Goal: Task Accomplishment & Management: Use online tool/utility

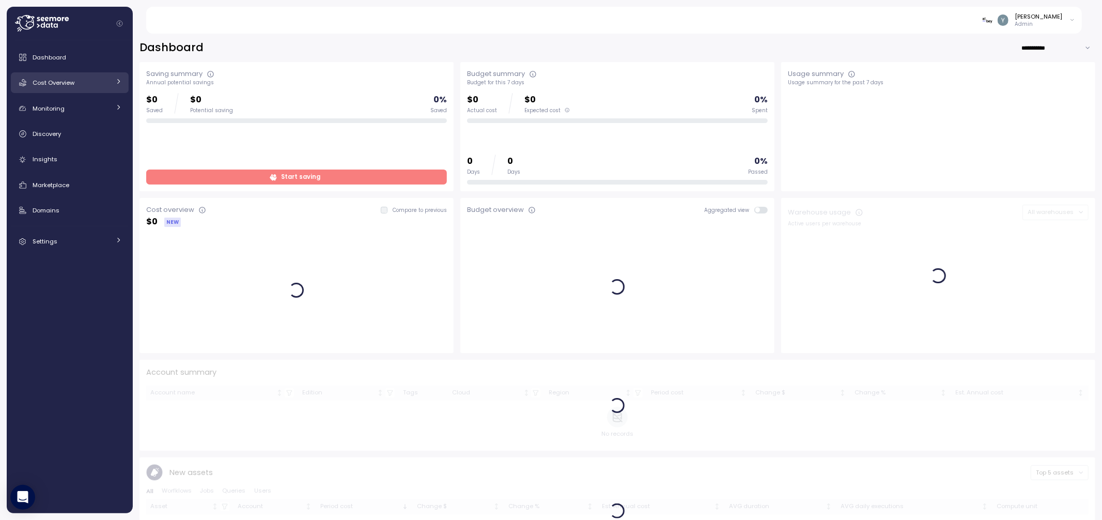
click at [91, 80] on div "Cost Overview" at bounding box center [71, 82] width 77 height 10
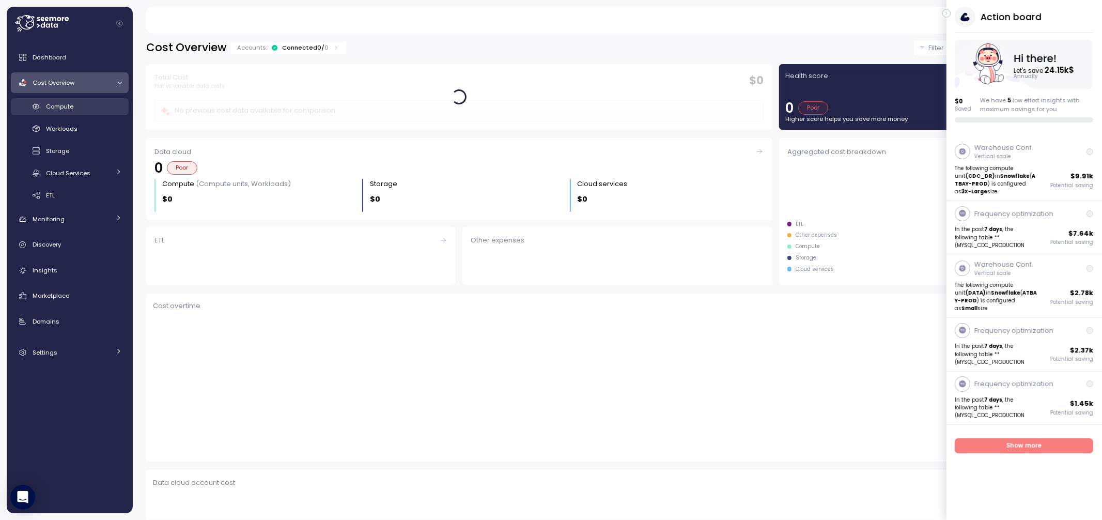
click at [75, 109] on div "Compute" at bounding box center [84, 106] width 76 height 10
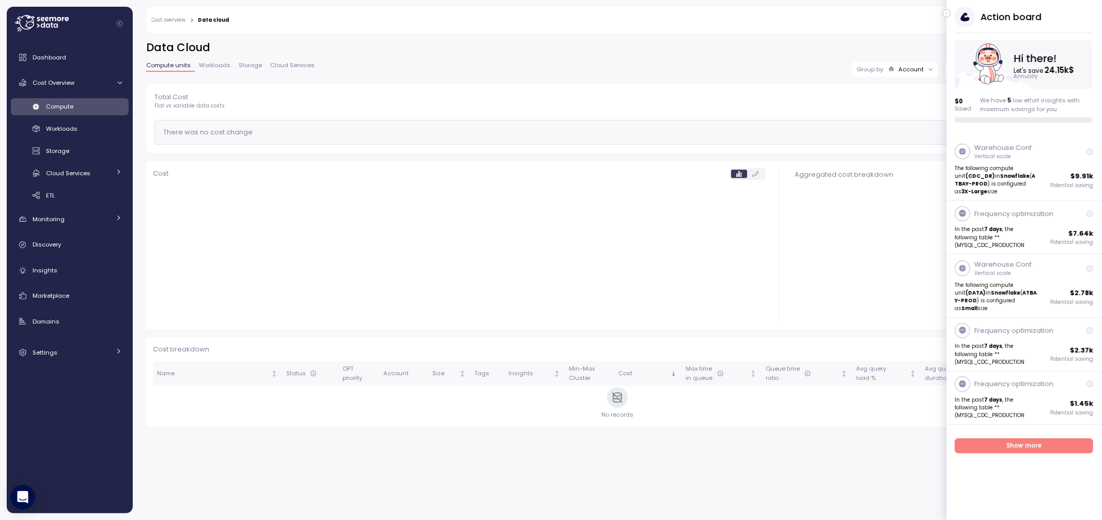
click at [218, 66] on span "Workloads" at bounding box center [215, 66] width 32 height 6
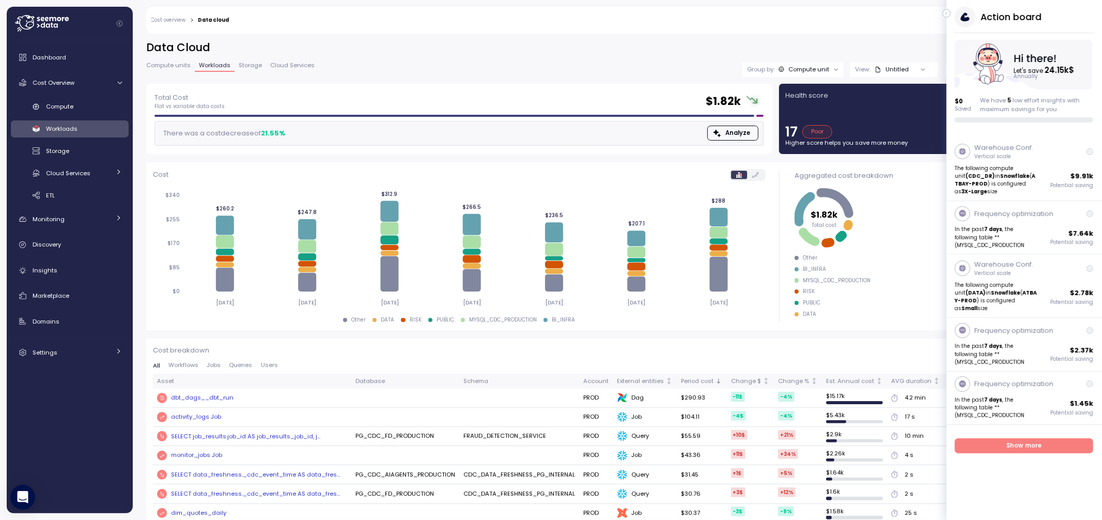
click at [174, 67] on span "Compute units" at bounding box center [168, 66] width 44 height 6
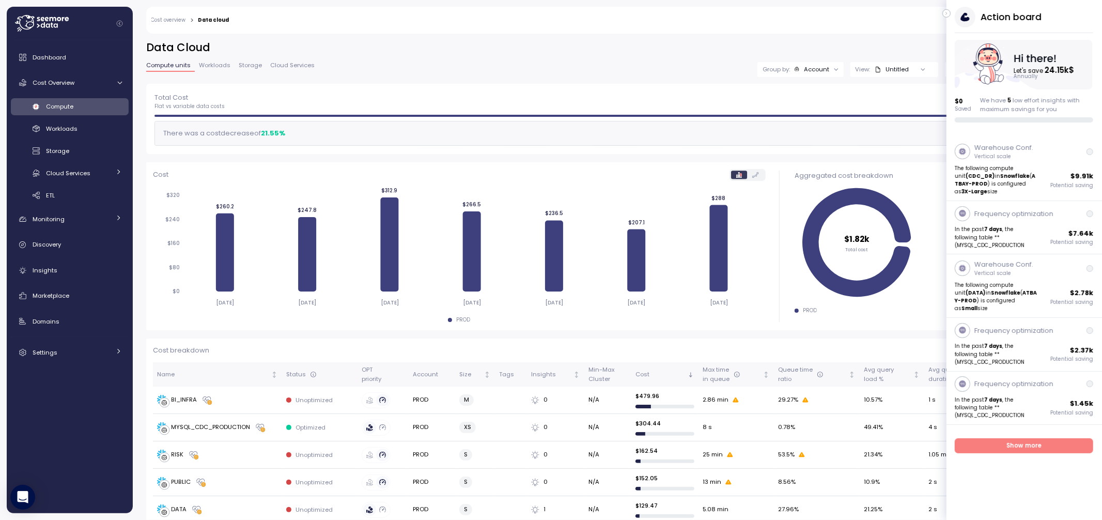
click at [946, 13] on icon "button" at bounding box center [946, 13] width 1 height 3
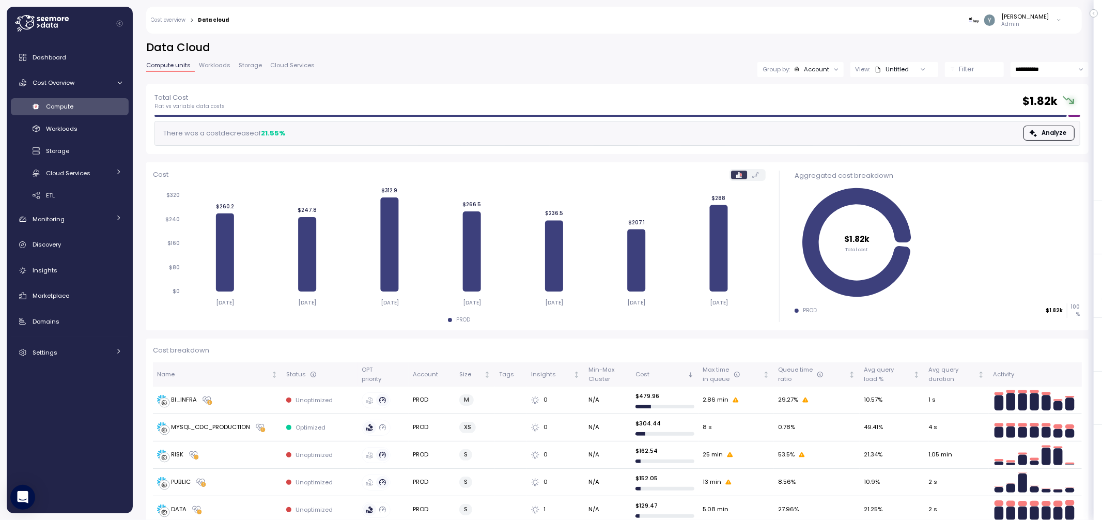
click at [963, 68] on p "Filter" at bounding box center [966, 69] width 15 height 10
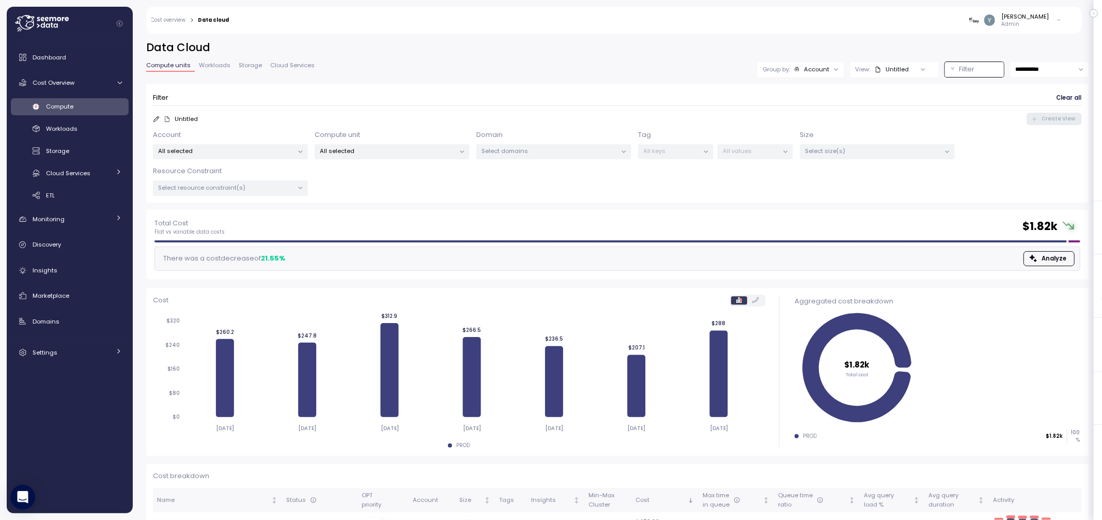
click at [207, 152] on p "All selected" at bounding box center [226, 151] width 135 height 8
click at [349, 153] on p "All selected" at bounding box center [387, 151] width 135 height 8
click at [526, 150] on p "Select domains" at bounding box center [549, 151] width 135 height 8
click at [514, 193] on div "Select All" at bounding box center [554, 192] width 95 height 8
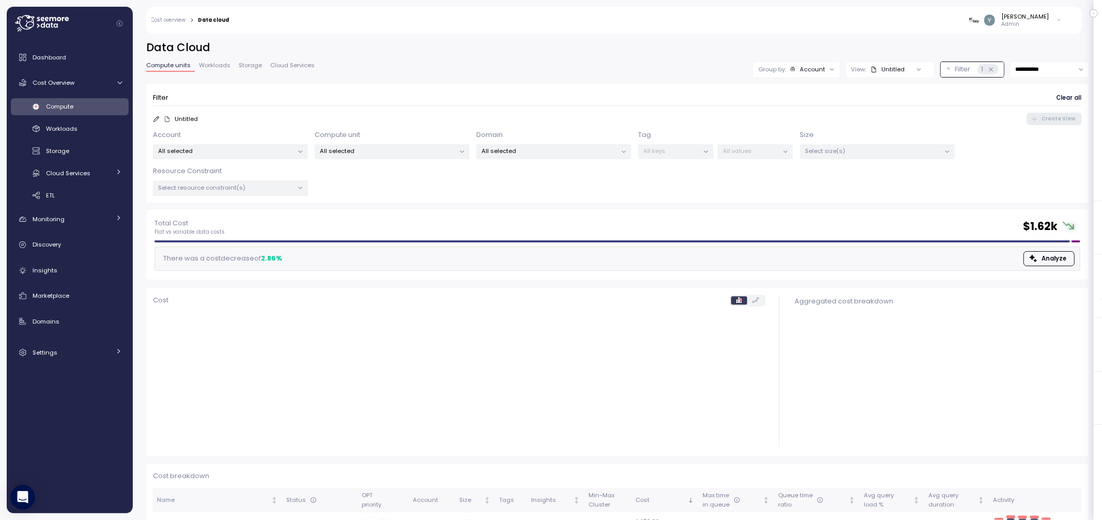
click at [633, 190] on div "Account All selected Compute unit All selected Domain All selected Tag All keys…" at bounding box center [617, 163] width 929 height 66
click at [675, 150] on p "All keys" at bounding box center [671, 151] width 55 height 8
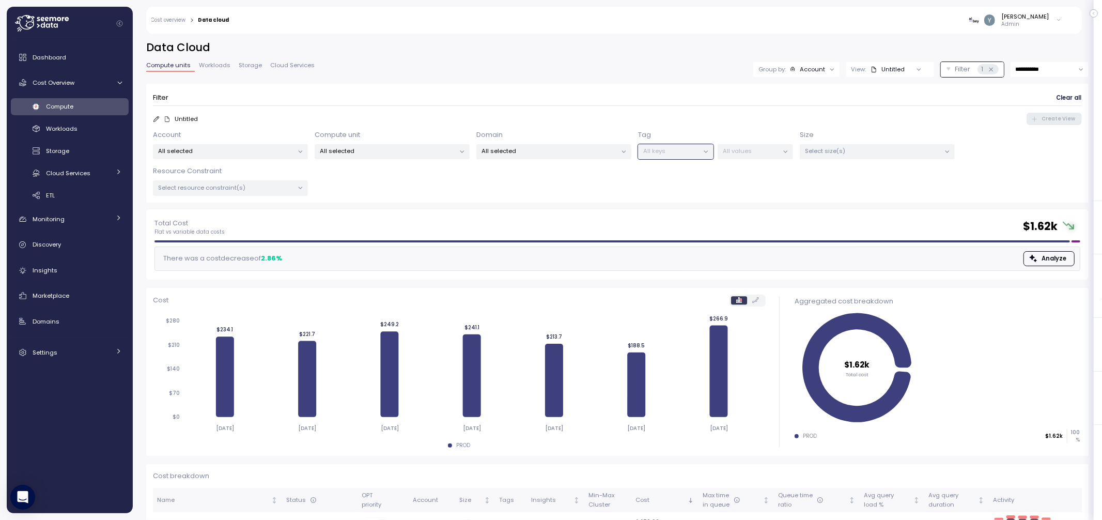
click at [707, 148] on icon at bounding box center [706, 151] width 7 height 7
click at [707, 150] on icon at bounding box center [706, 151] width 7 height 7
click at [256, 66] on span "Storage" at bounding box center [250, 66] width 23 height 6
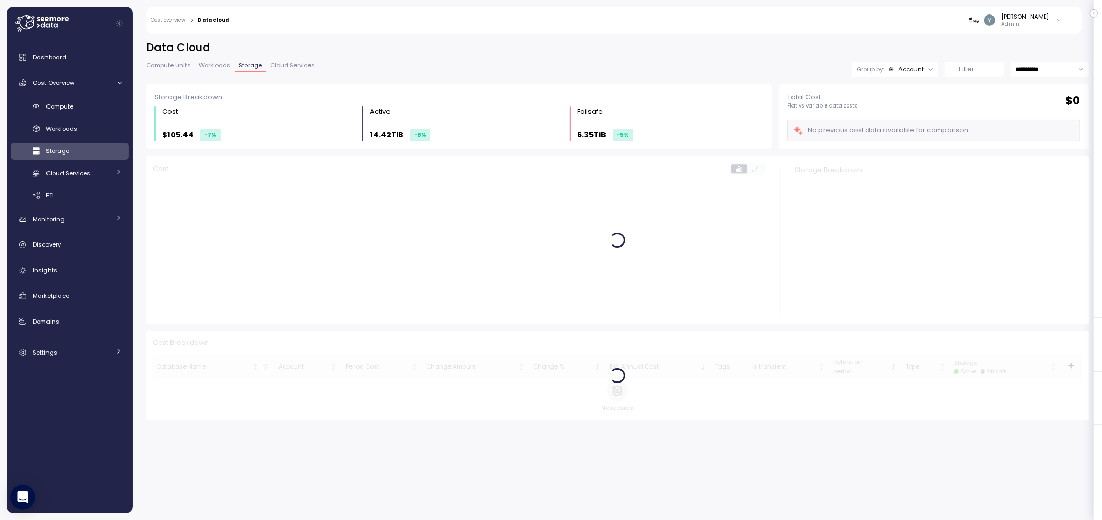
click at [960, 69] on p "Filter" at bounding box center [966, 69] width 15 height 10
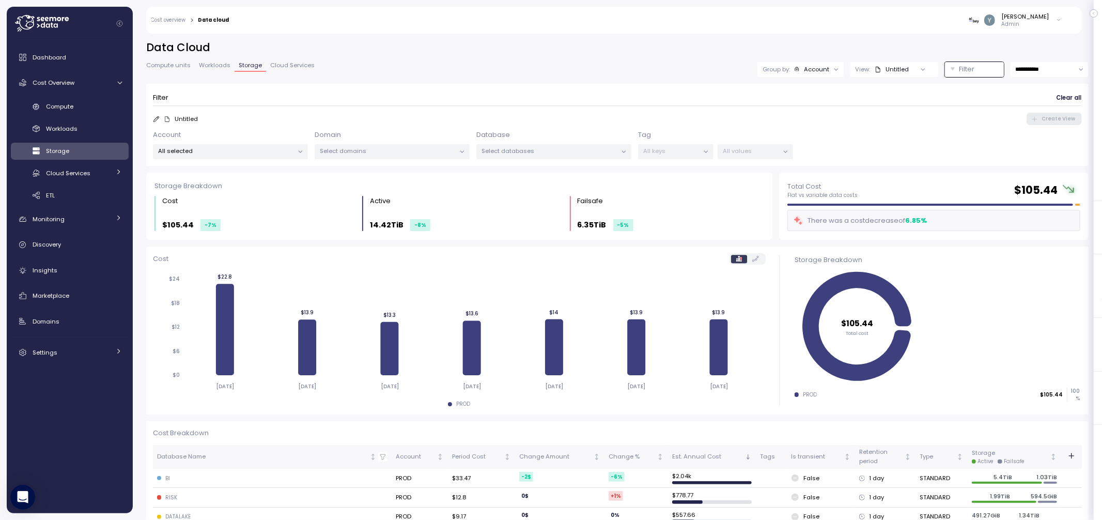
click at [284, 150] on p "All selected" at bounding box center [226, 151] width 135 height 8
click at [379, 158] on div "Select domains" at bounding box center [392, 151] width 155 height 15
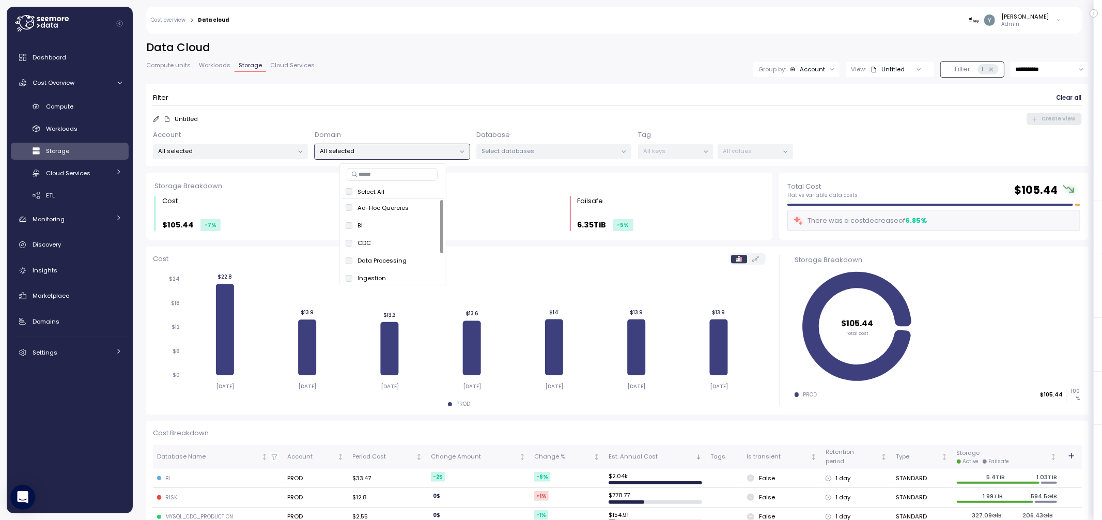
click at [523, 147] on p "Select databases" at bounding box center [549, 151] width 135 height 8
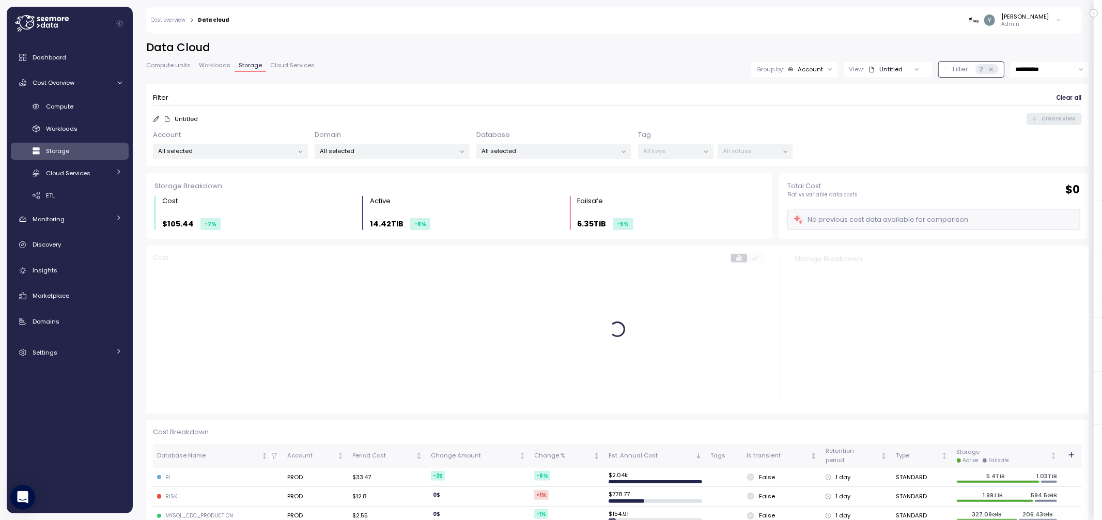
click at [687, 152] on p "All keys" at bounding box center [671, 151] width 55 height 8
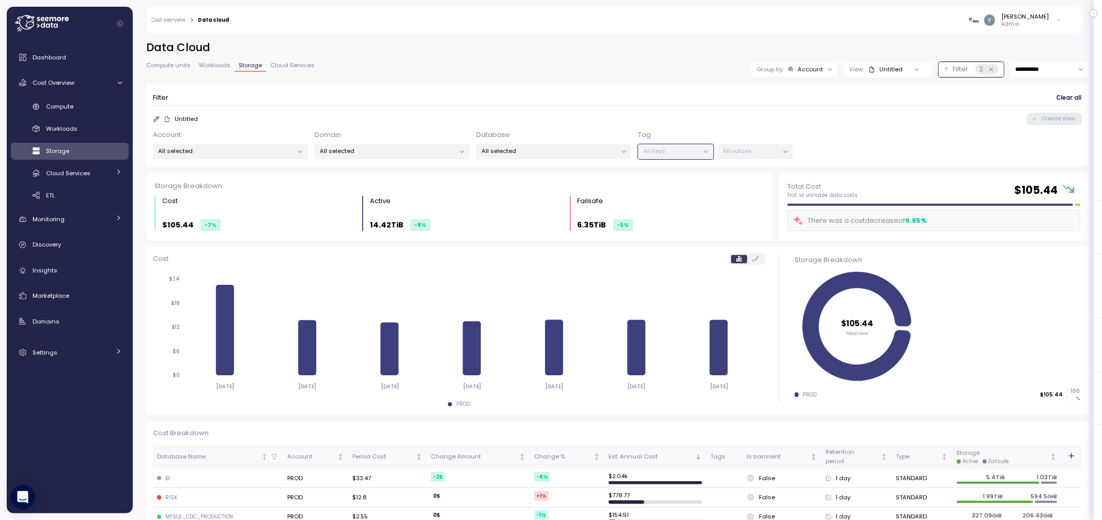
click at [700, 151] on div at bounding box center [705, 152] width 14 height 14
click at [736, 149] on p "All values" at bounding box center [750, 151] width 55 height 8
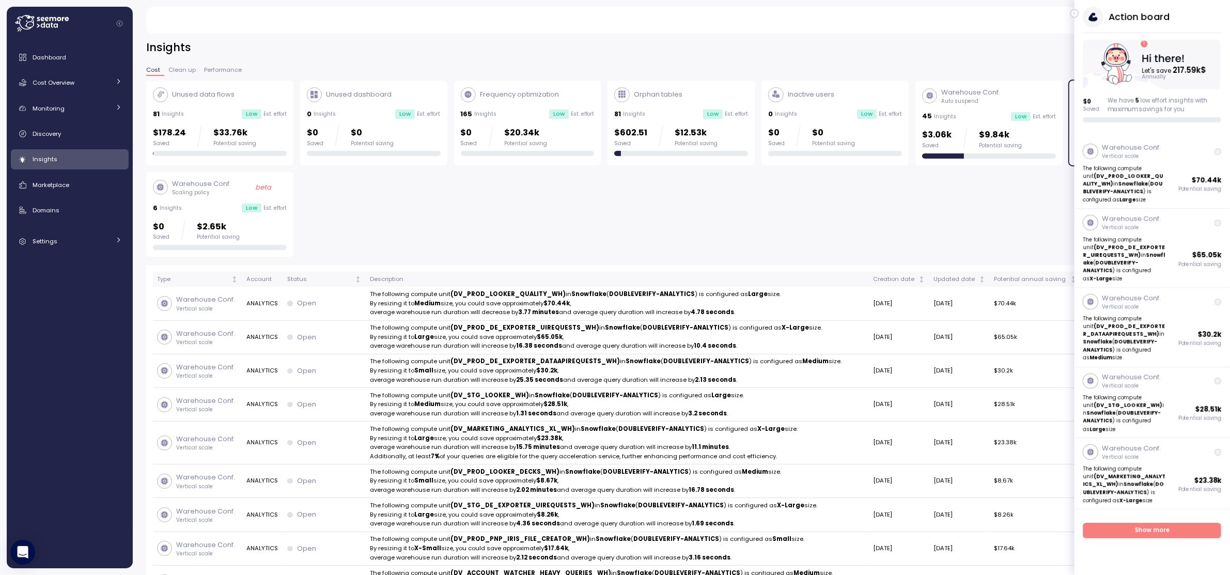
click at [1076, 12] on icon "button" at bounding box center [1075, 13] width 5 height 12
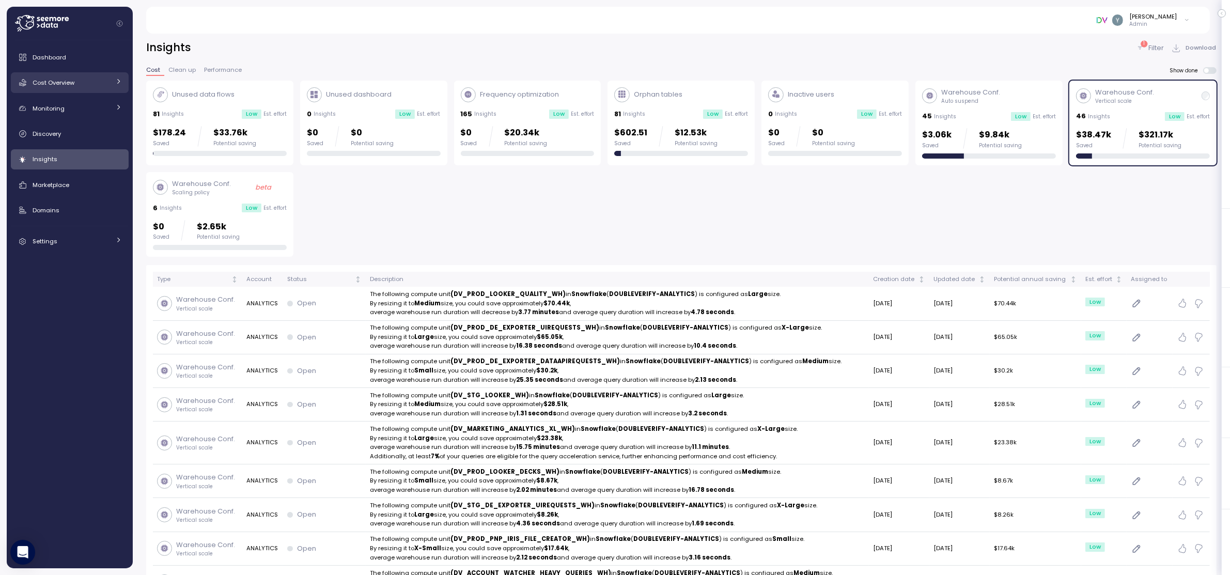
click at [100, 80] on div "Cost Overview" at bounding box center [71, 82] width 77 height 10
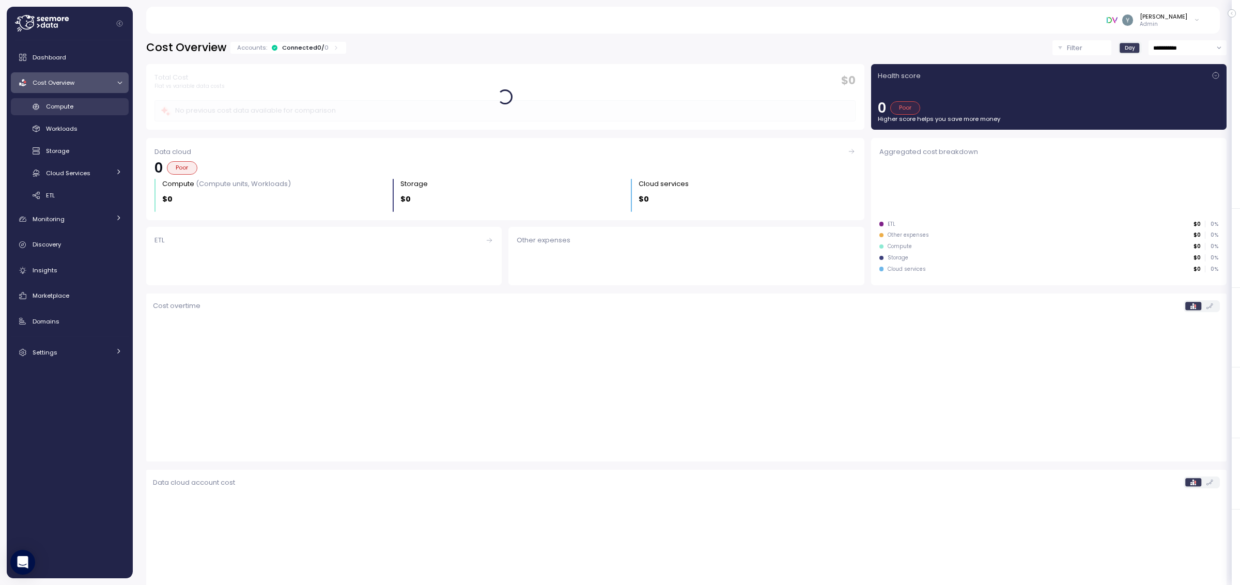
click at [83, 106] on div "Compute" at bounding box center [84, 106] width 76 height 10
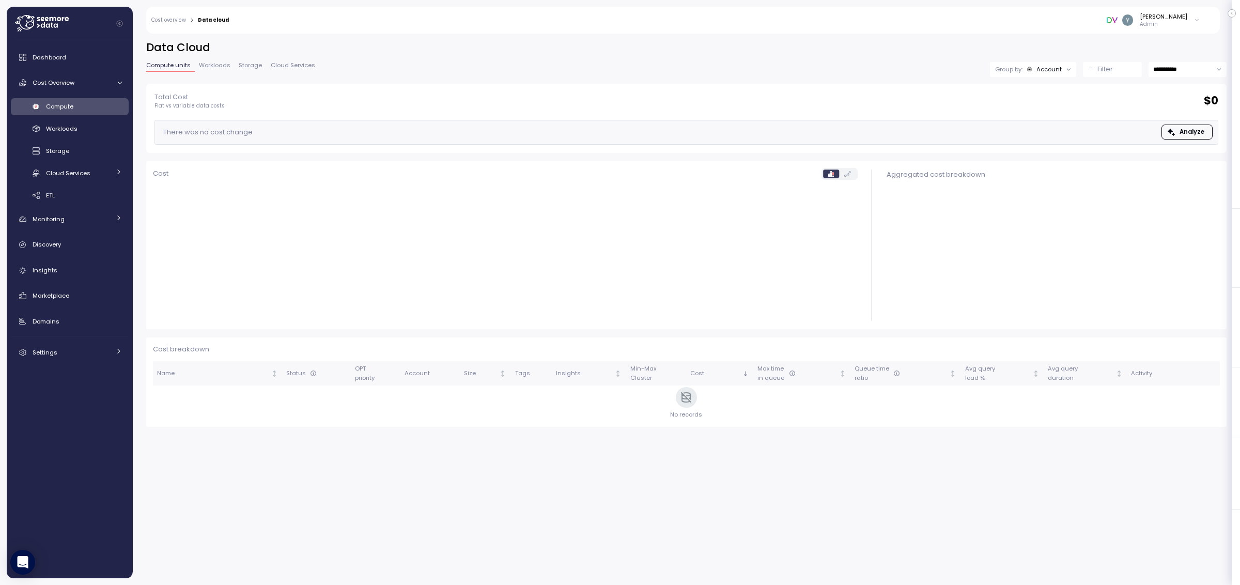
click at [223, 66] on span "Workloads" at bounding box center [215, 66] width 32 height 6
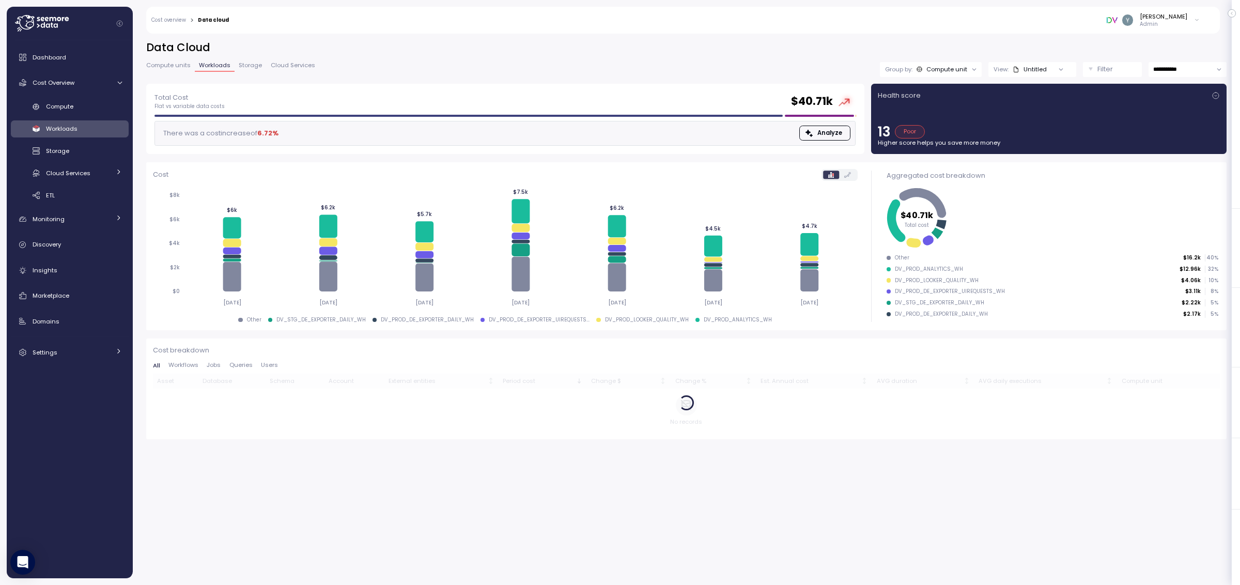
click at [1108, 64] on p "Filter" at bounding box center [1104, 69] width 15 height 10
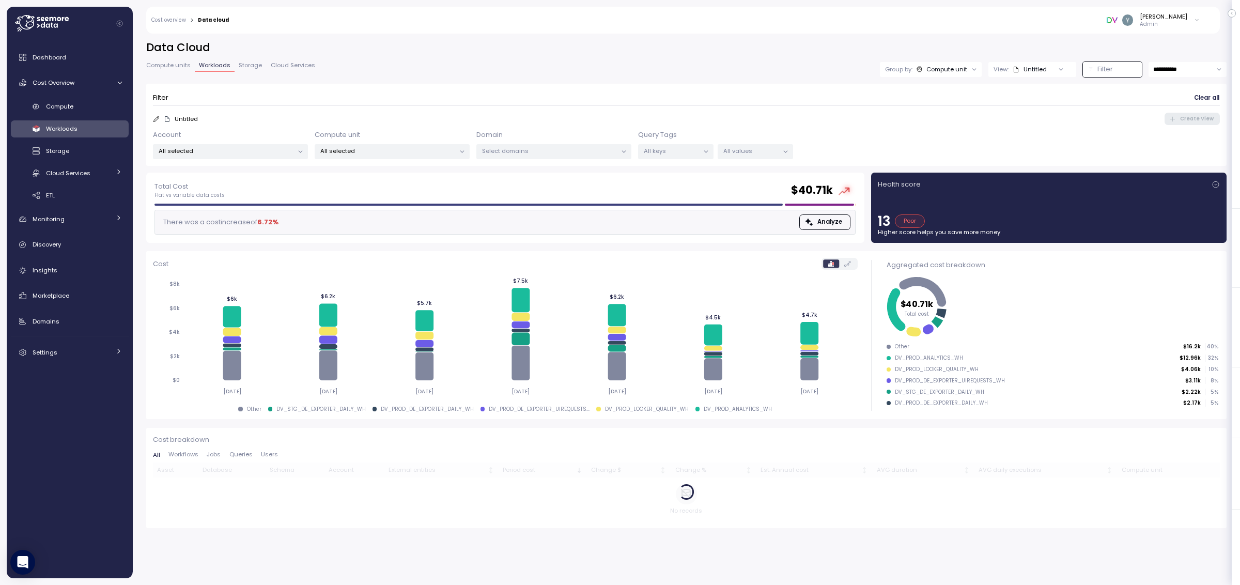
click at [681, 152] on p "All keys" at bounding box center [671, 151] width 55 height 8
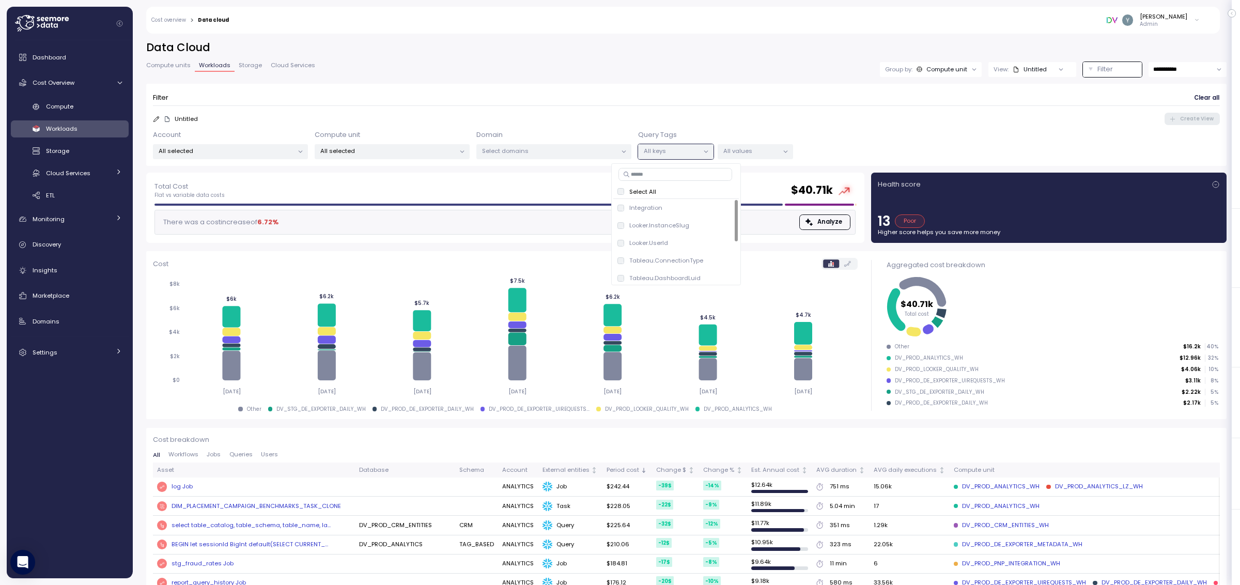
click at [775, 150] on p "All values" at bounding box center [750, 151] width 55 height 8
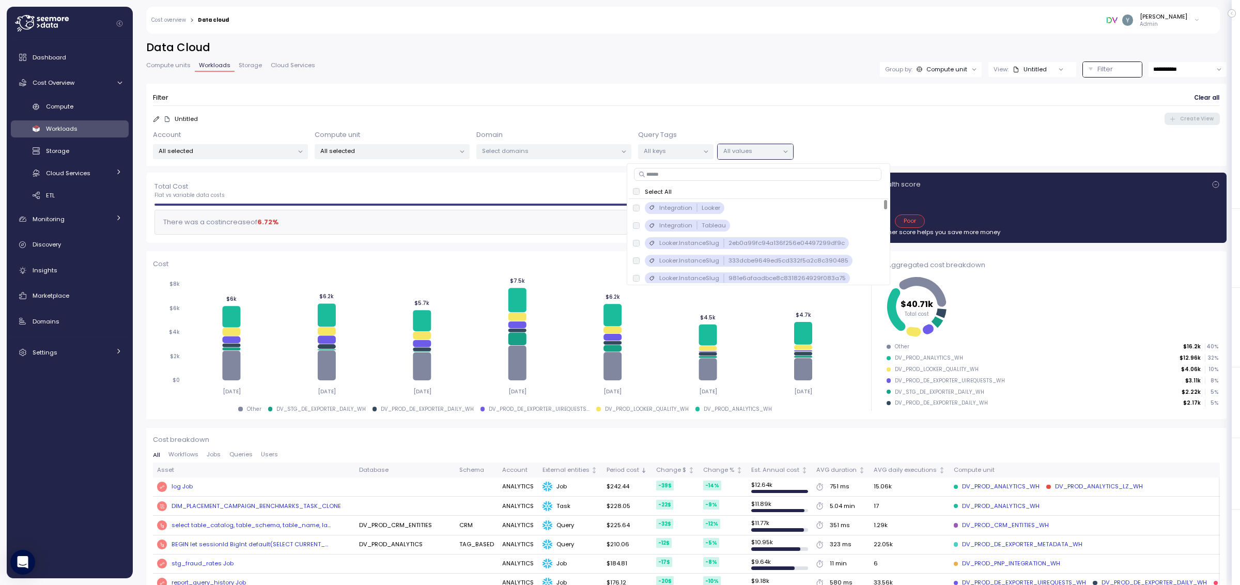
click at [657, 177] on input at bounding box center [757, 174] width 247 height 12
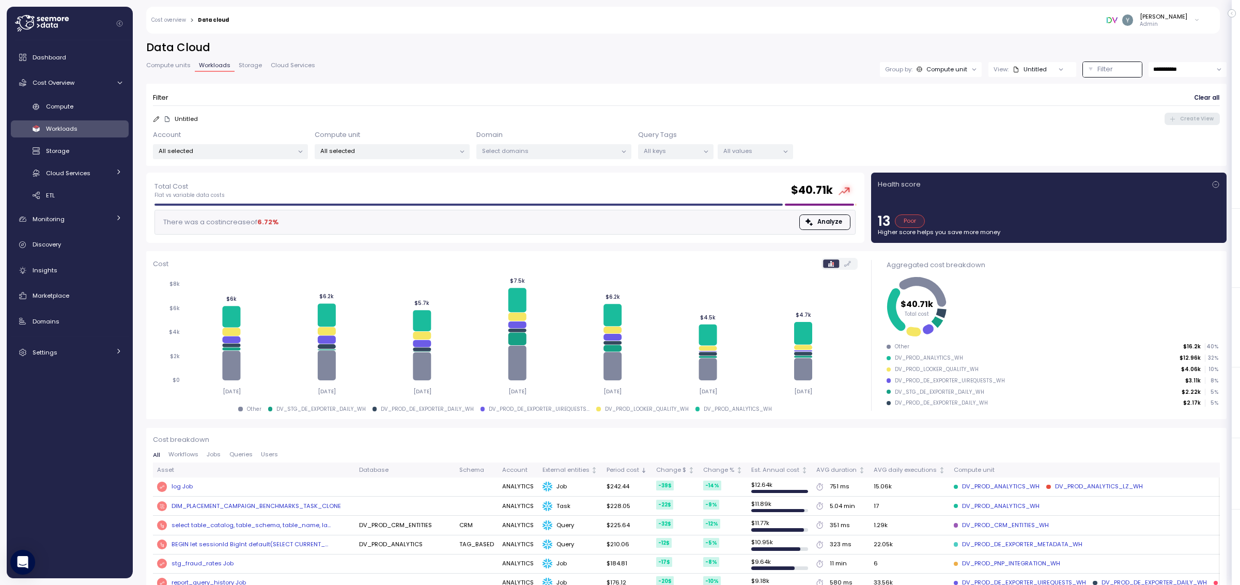
click at [669, 132] on p "Query Tags" at bounding box center [657, 135] width 39 height 10
click at [157, 117] on icon at bounding box center [156, 119] width 7 height 7
click at [366, 72] on div "**********" at bounding box center [686, 69] width 1080 height 15
click at [158, 116] on icon at bounding box center [156, 119] width 7 height 7
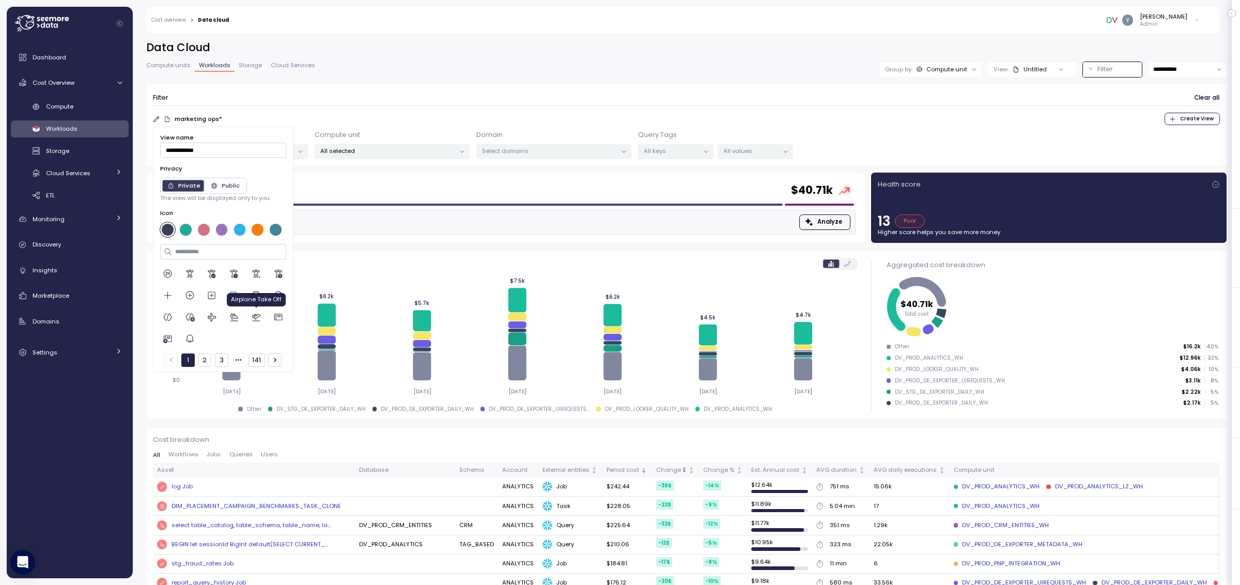
type input "**********"
click at [252, 318] on icon at bounding box center [256, 317] width 10 height 10
click at [241, 231] on div at bounding box center [240, 230] width 12 height 12
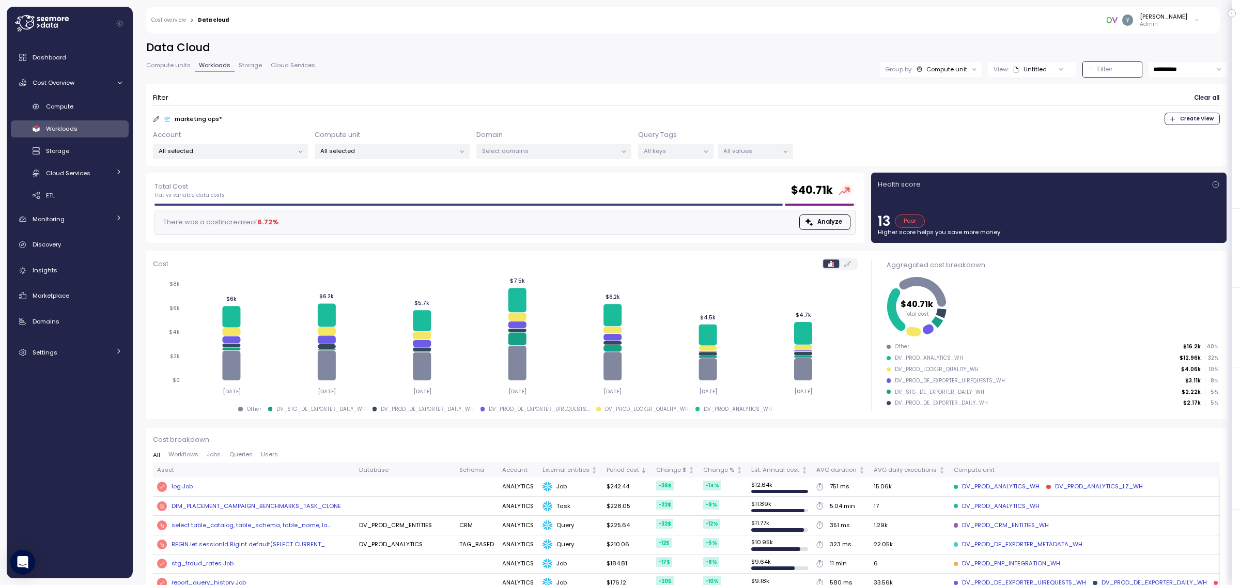
click at [382, 110] on form "Filter Clear all marketing ops * Create View Account All selected Compute unit …" at bounding box center [686, 124] width 1067 height 69
click at [670, 150] on p "All keys" at bounding box center [671, 151] width 55 height 8
click at [154, 120] on icon at bounding box center [156, 119] width 7 height 7
click at [674, 149] on p "All keys" at bounding box center [671, 151] width 55 height 8
click at [154, 117] on icon at bounding box center [156, 119] width 7 height 7
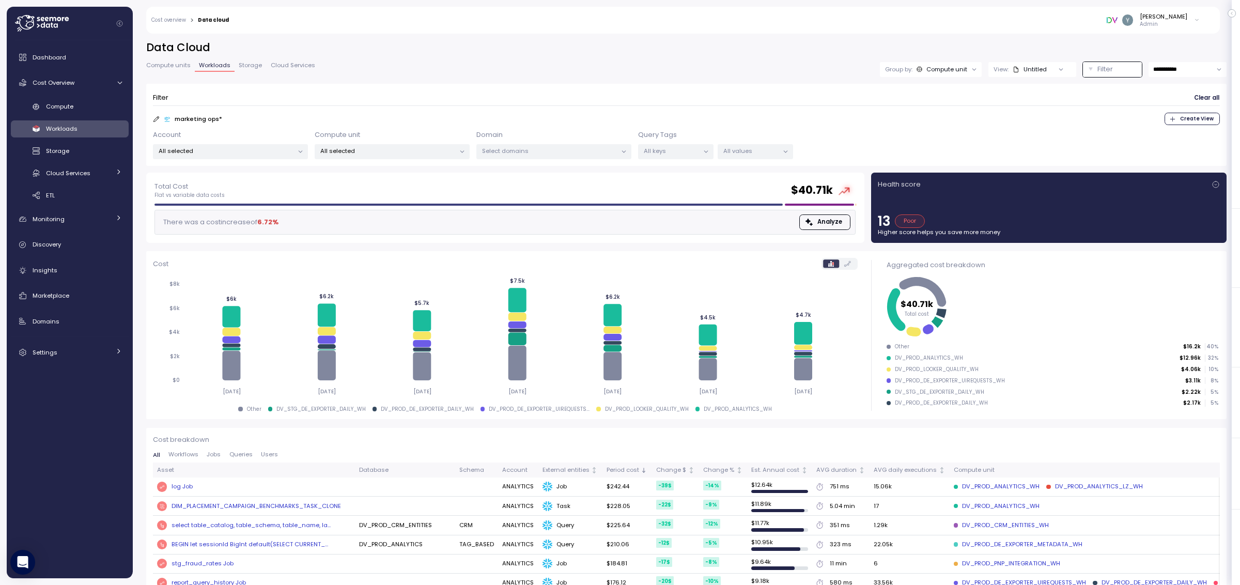
click at [693, 151] on p "All keys" at bounding box center [671, 151] width 55 height 8
click at [620, 211] on div "Integration" at bounding box center [639, 208] width 45 height 8
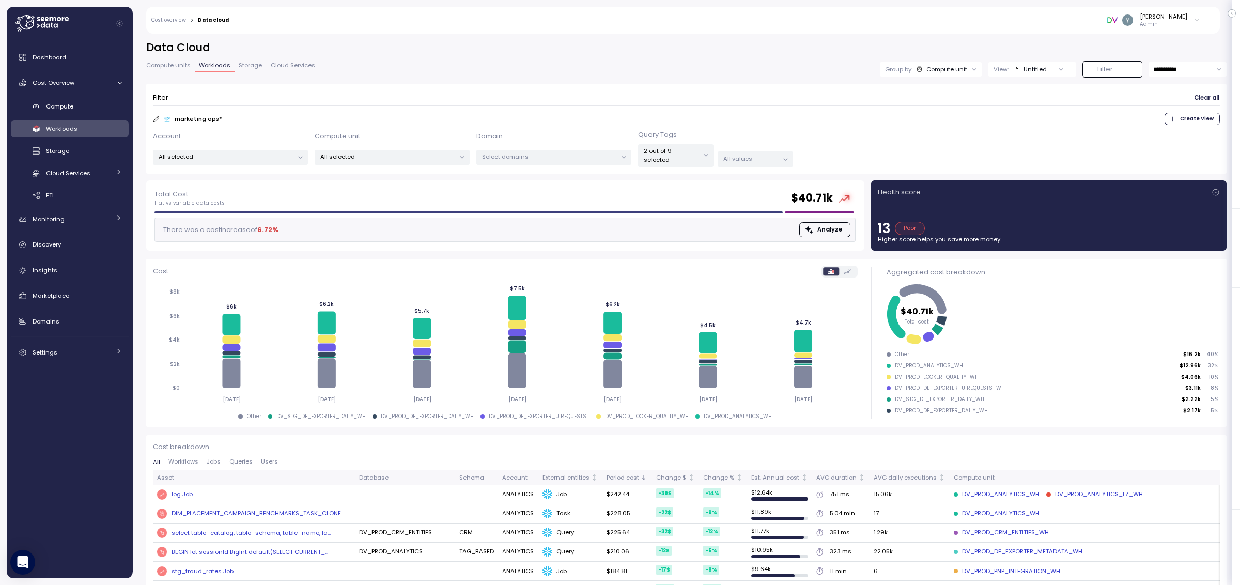
click at [786, 158] on icon at bounding box center [786, 159] width 4 height 2
click at [774, 154] on p "All values" at bounding box center [750, 158] width 55 height 8
click at [757, 154] on p "All values" at bounding box center [750, 158] width 55 height 8
click at [782, 157] on div at bounding box center [785, 159] width 14 height 14
click at [769, 154] on p "All values" at bounding box center [750, 158] width 55 height 8
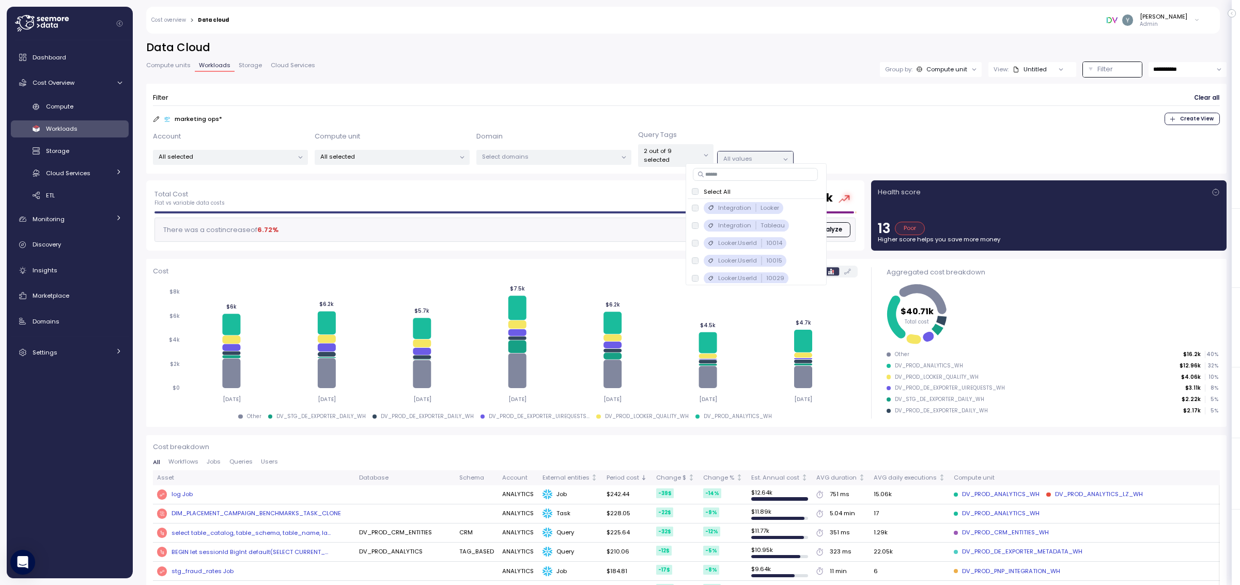
click at [777, 154] on p "All values" at bounding box center [750, 158] width 55 height 8
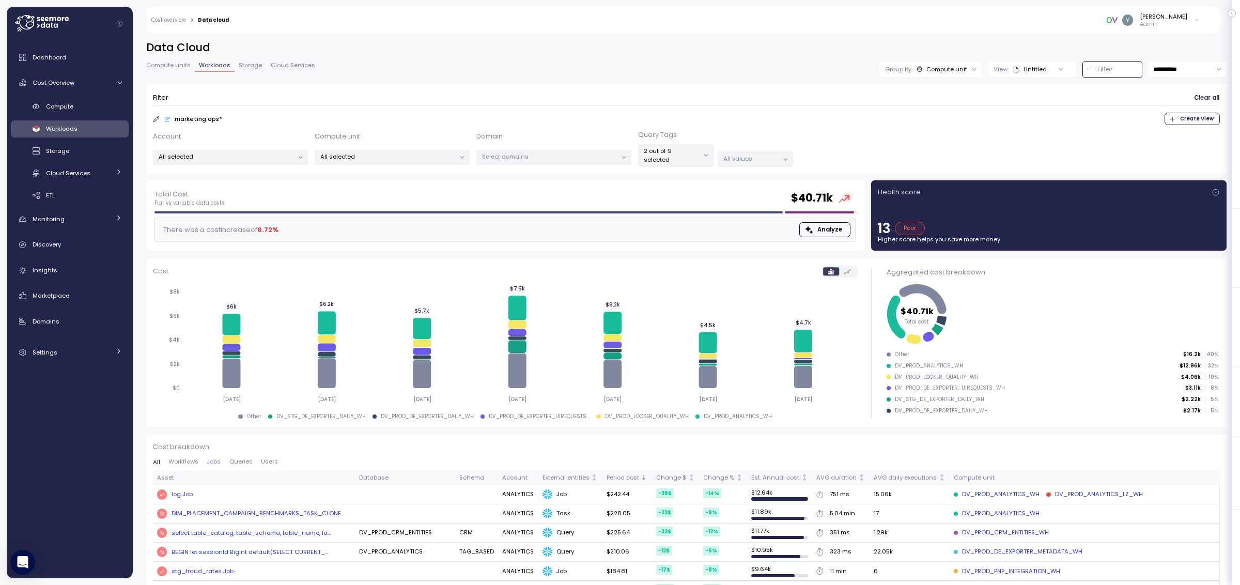
click at [777, 154] on p "All values" at bounding box center [750, 158] width 55 height 8
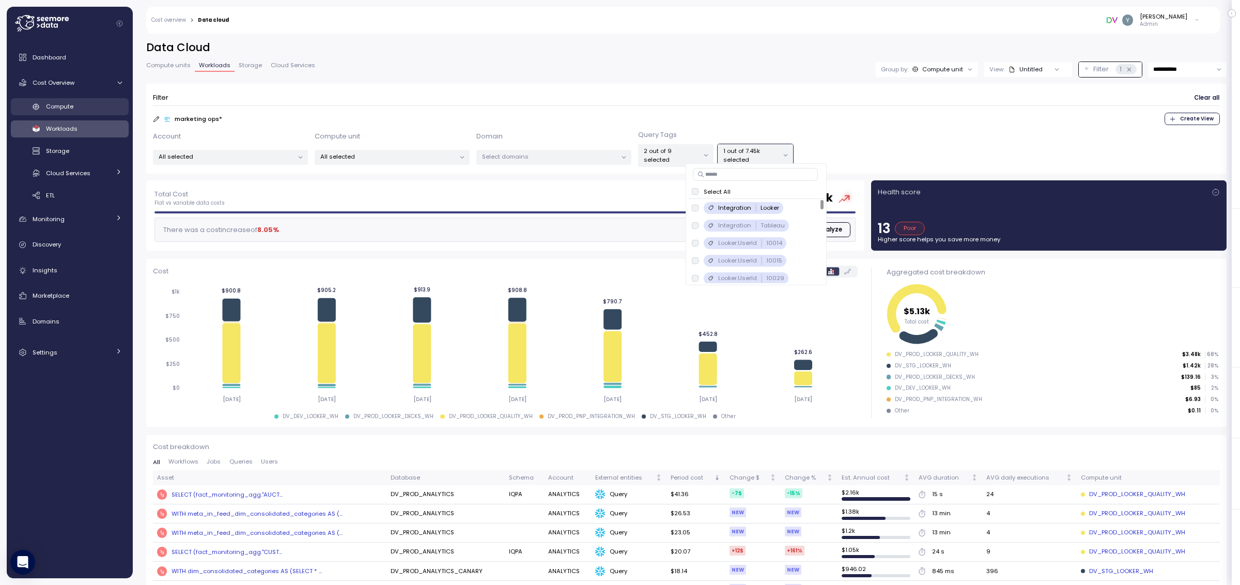
click at [59, 107] on span "Compute" at bounding box center [59, 106] width 27 height 8
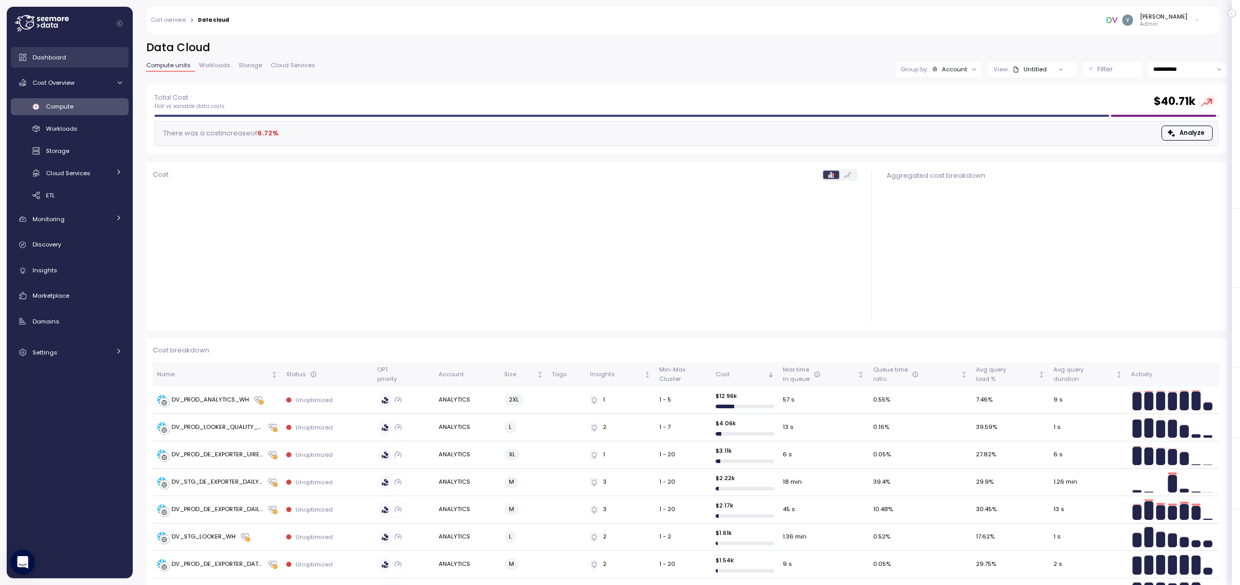
click at [56, 54] on span "Dashboard" at bounding box center [50, 57] width 34 height 8
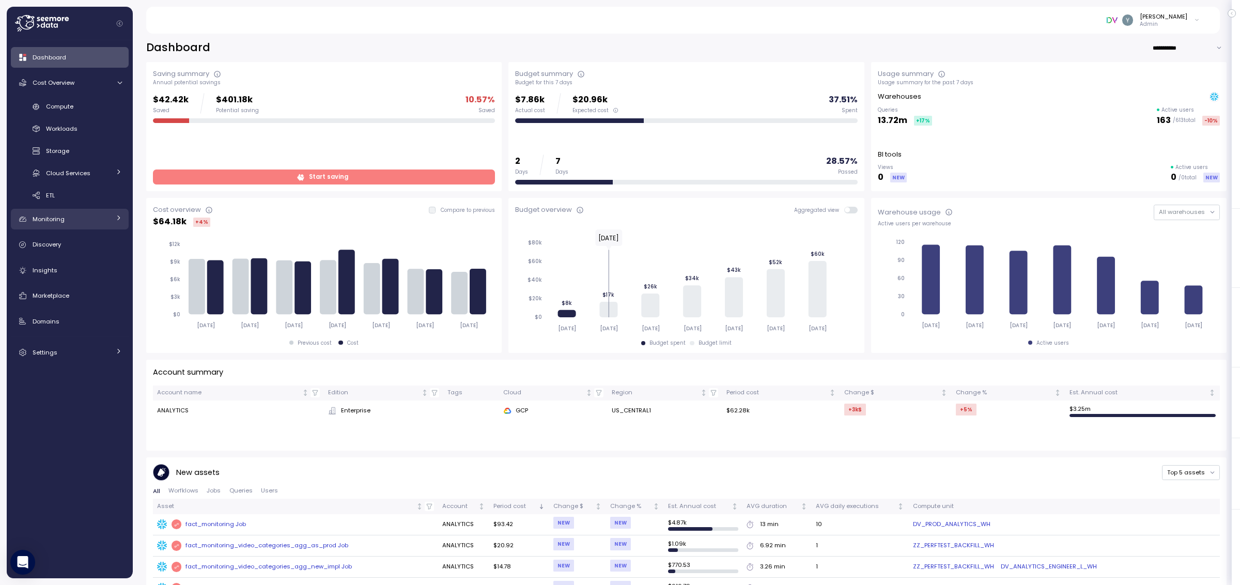
click at [118, 217] on icon at bounding box center [118, 217] width 7 height 7
click at [115, 401] on link "Settings" at bounding box center [70, 396] width 118 height 21
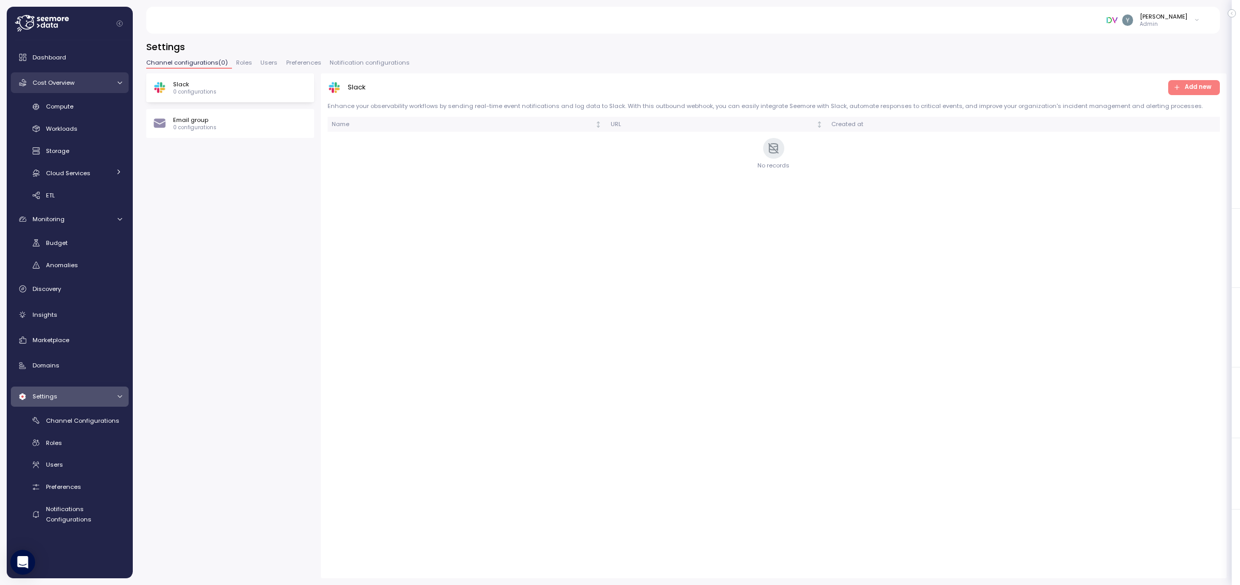
click at [45, 82] on span "Cost Overview" at bounding box center [54, 83] width 42 height 8
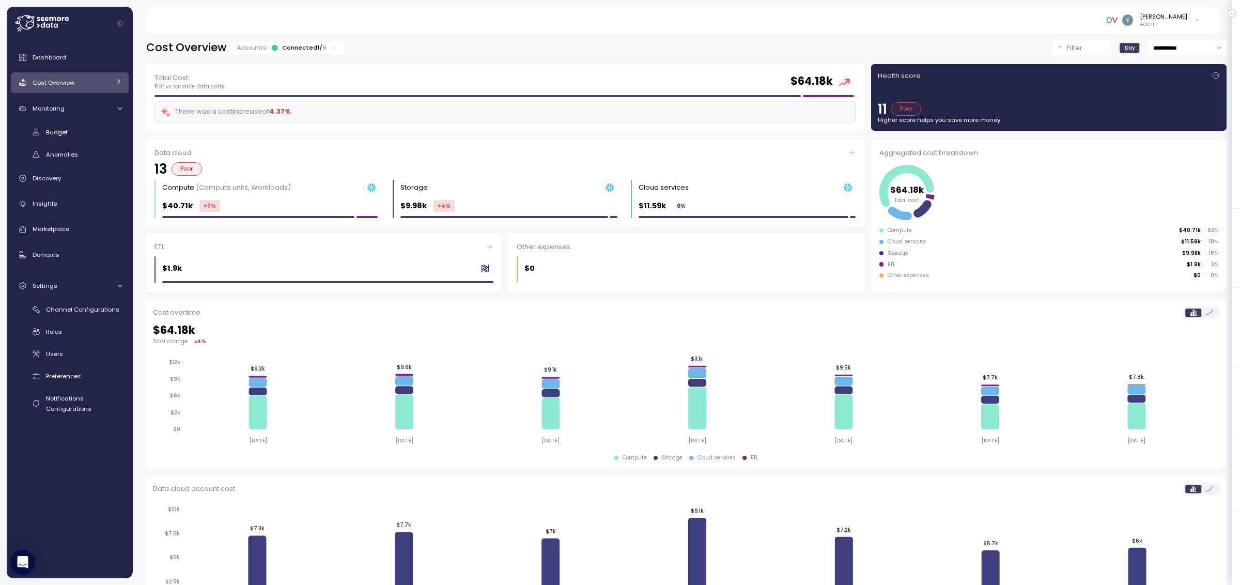
click at [116, 81] on icon at bounding box center [118, 81] width 7 height 7
click at [117, 172] on icon at bounding box center [118, 171] width 7 height 7
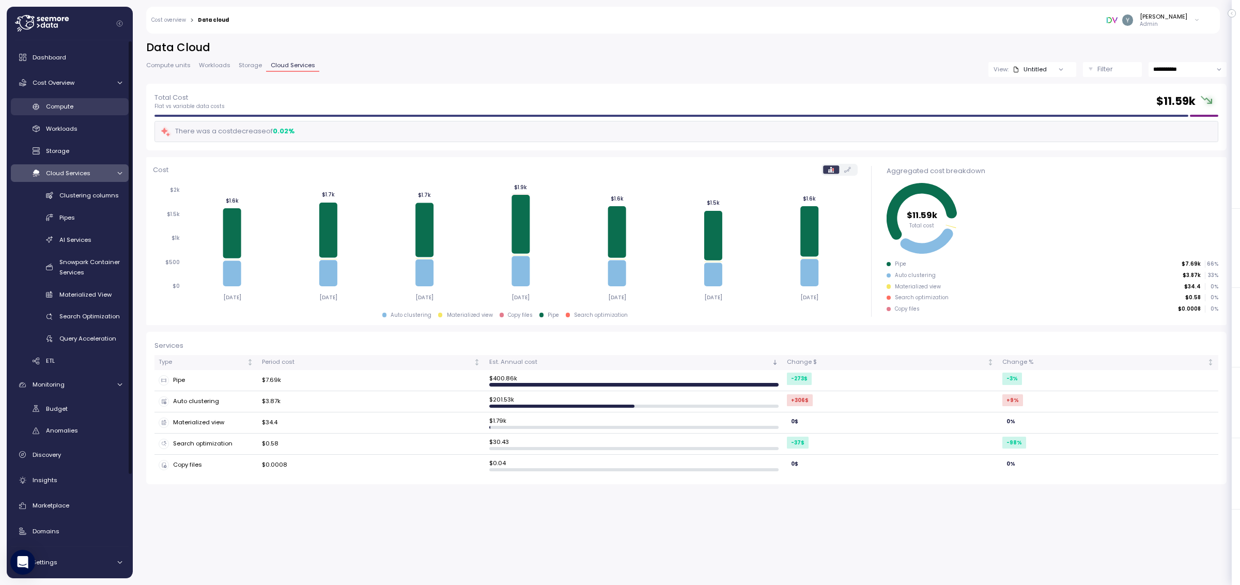
click at [71, 105] on span "Compute" at bounding box center [59, 106] width 27 height 8
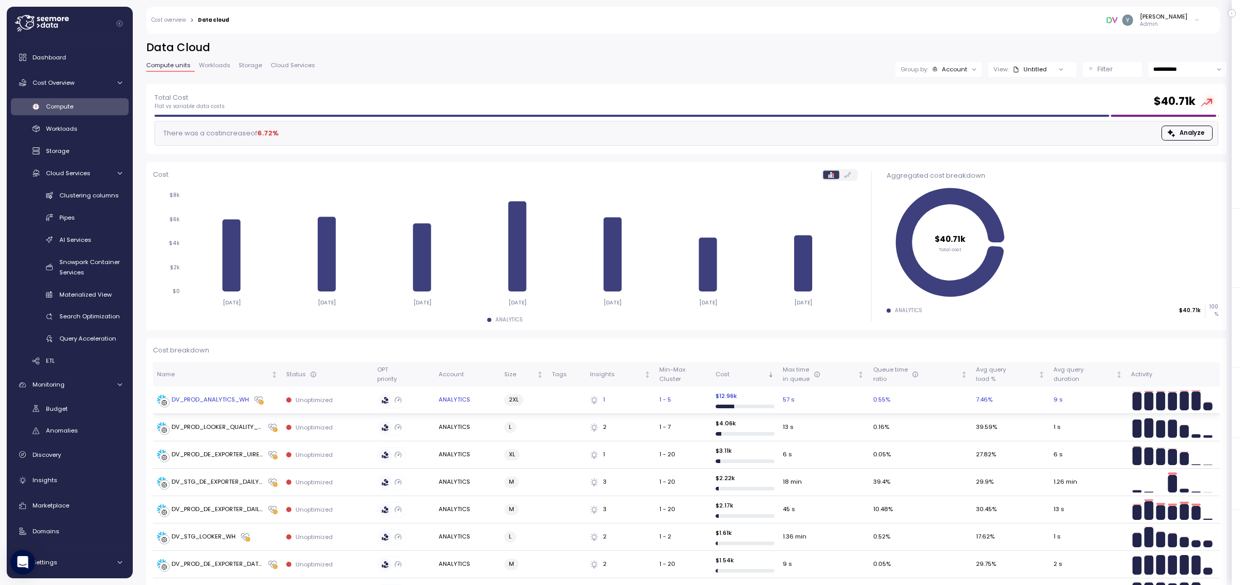
click at [203, 399] on div "DV_PROD_ANALYTICS_WH" at bounding box center [210, 399] width 77 height 9
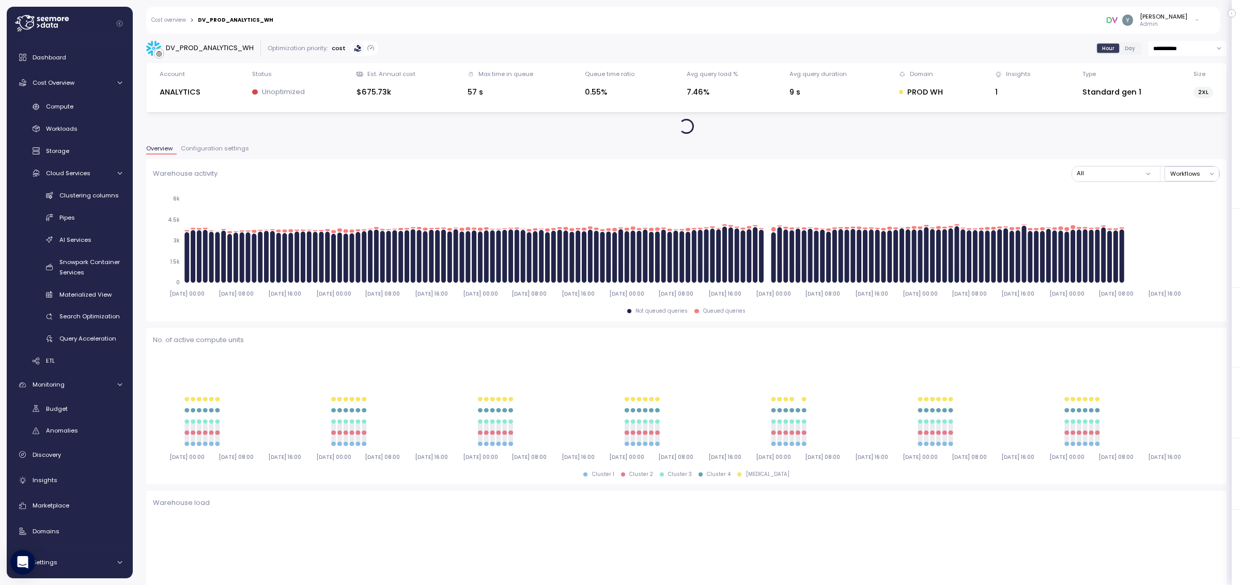
click at [221, 147] on span "Configuration settings" at bounding box center [215, 149] width 68 height 6
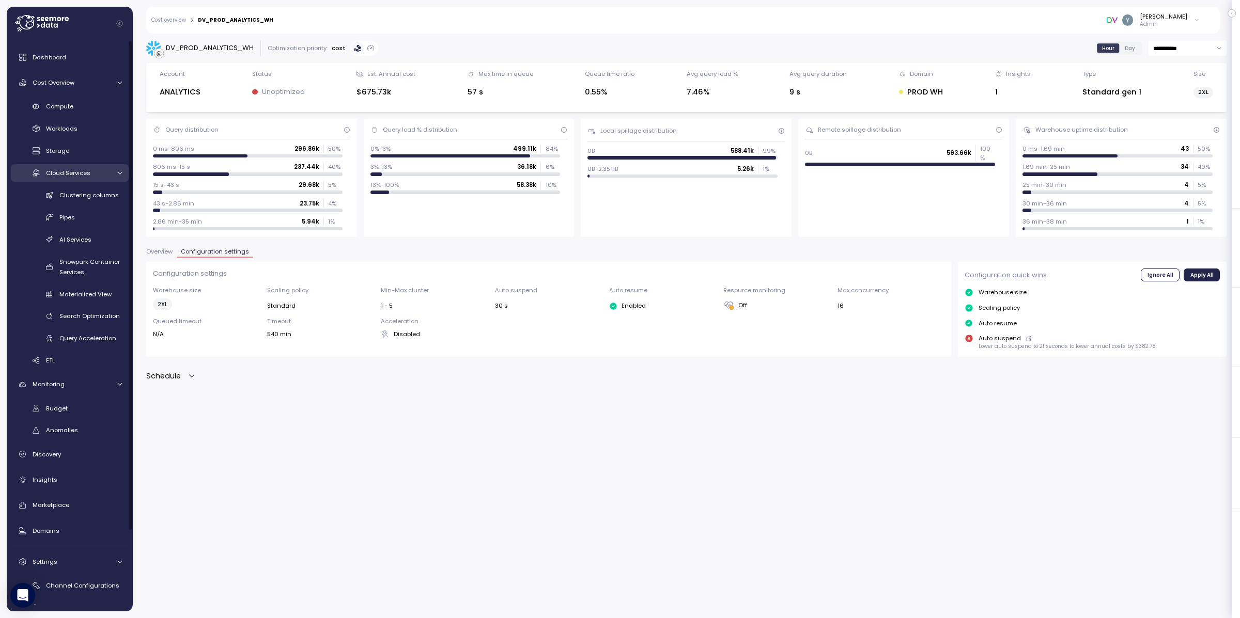
click at [114, 173] on div at bounding box center [118, 173] width 10 height 7
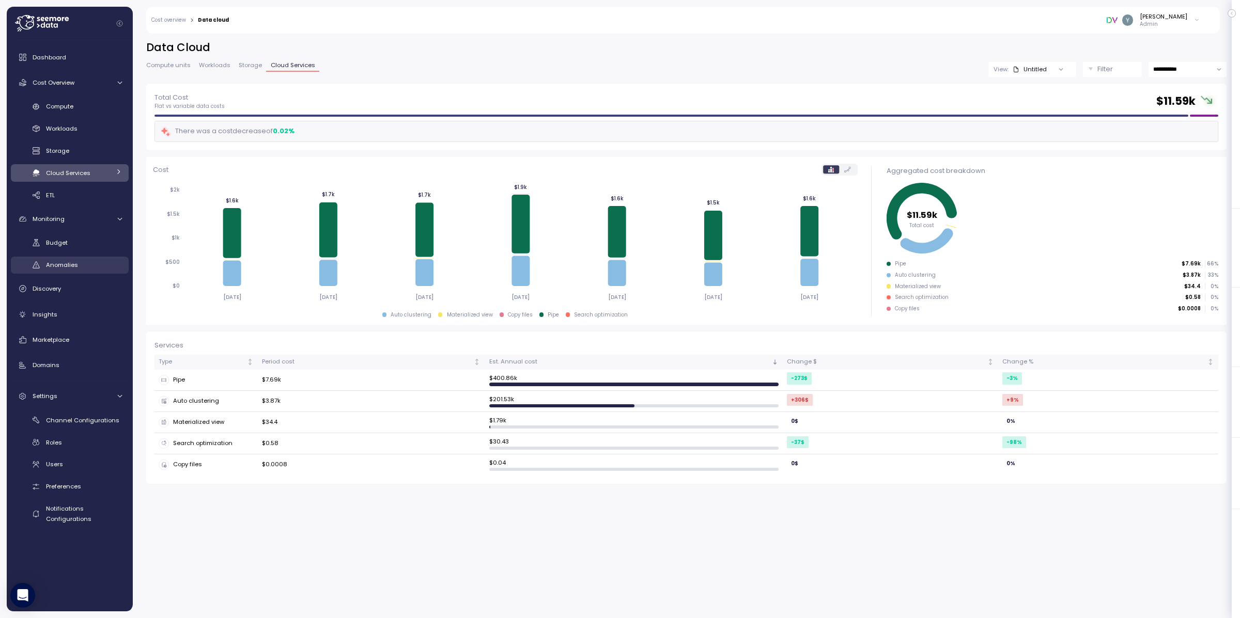
click at [69, 267] on span "Anomalies" at bounding box center [62, 265] width 32 height 8
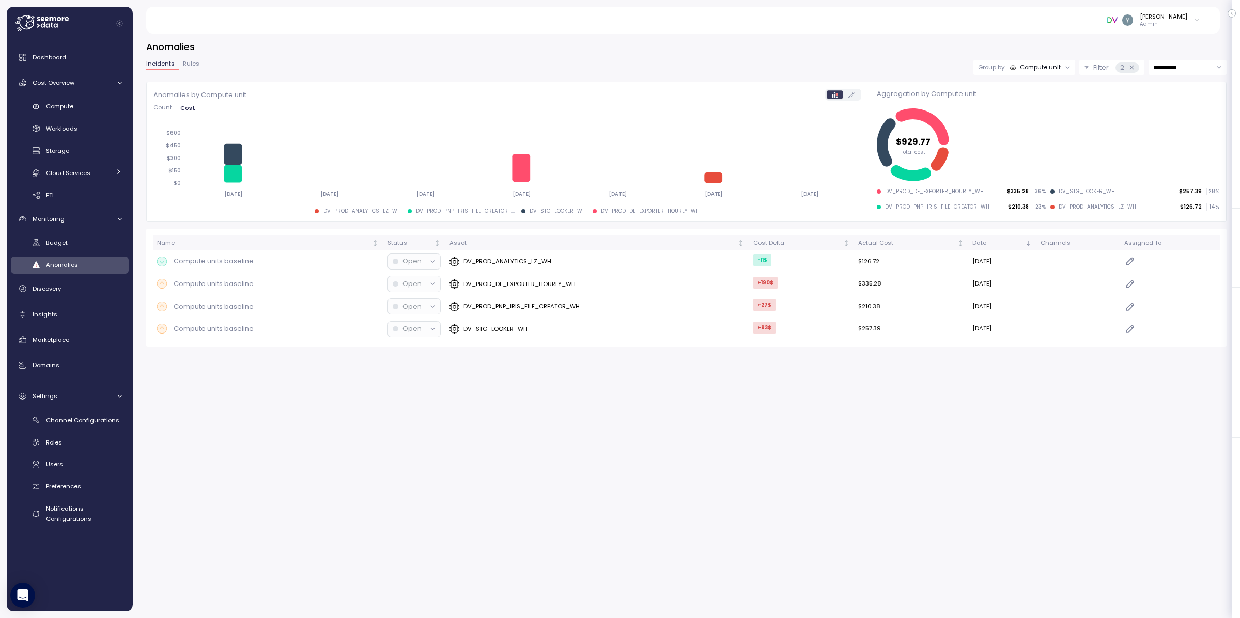
click at [189, 66] on span "Rules" at bounding box center [191, 64] width 17 height 6
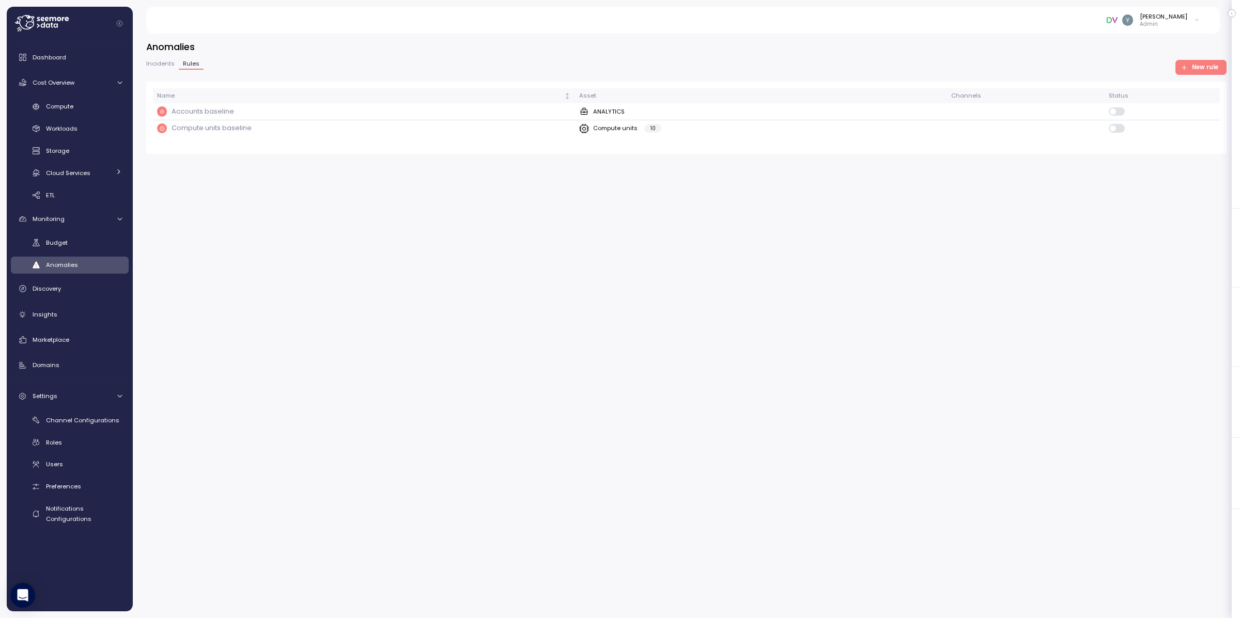
click at [1214, 70] on span "New rule" at bounding box center [1205, 67] width 26 height 14
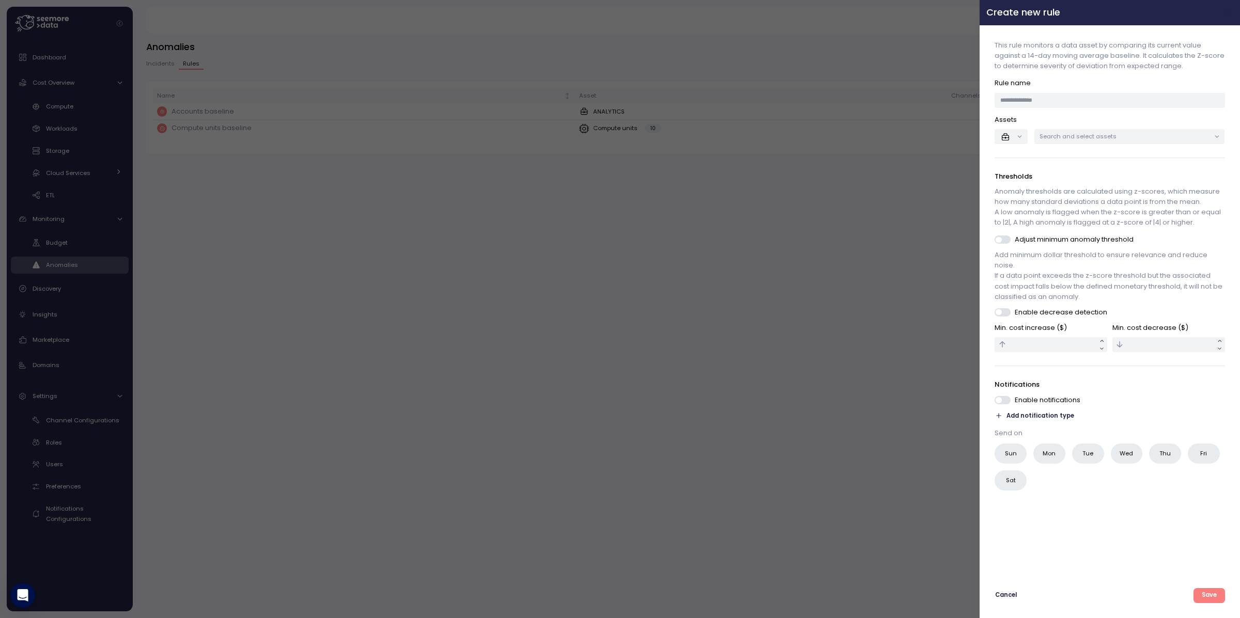
click at [1231, 12] on icon "button" at bounding box center [1229, 12] width 8 height 8
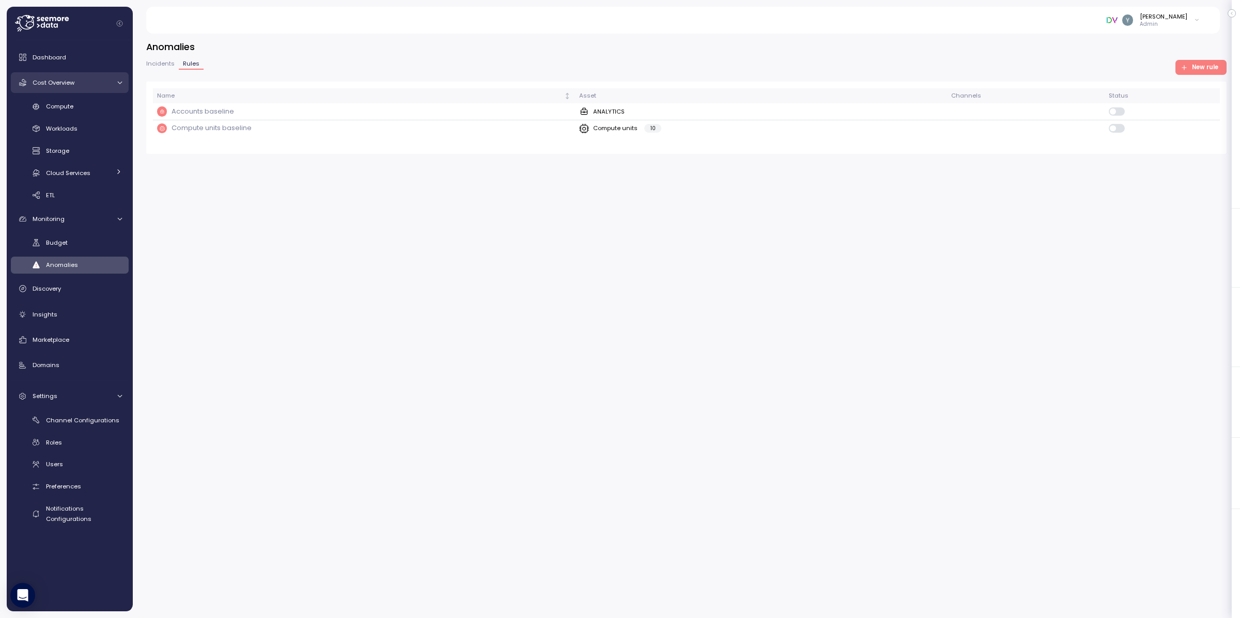
click at [115, 82] on div at bounding box center [118, 83] width 10 height 7
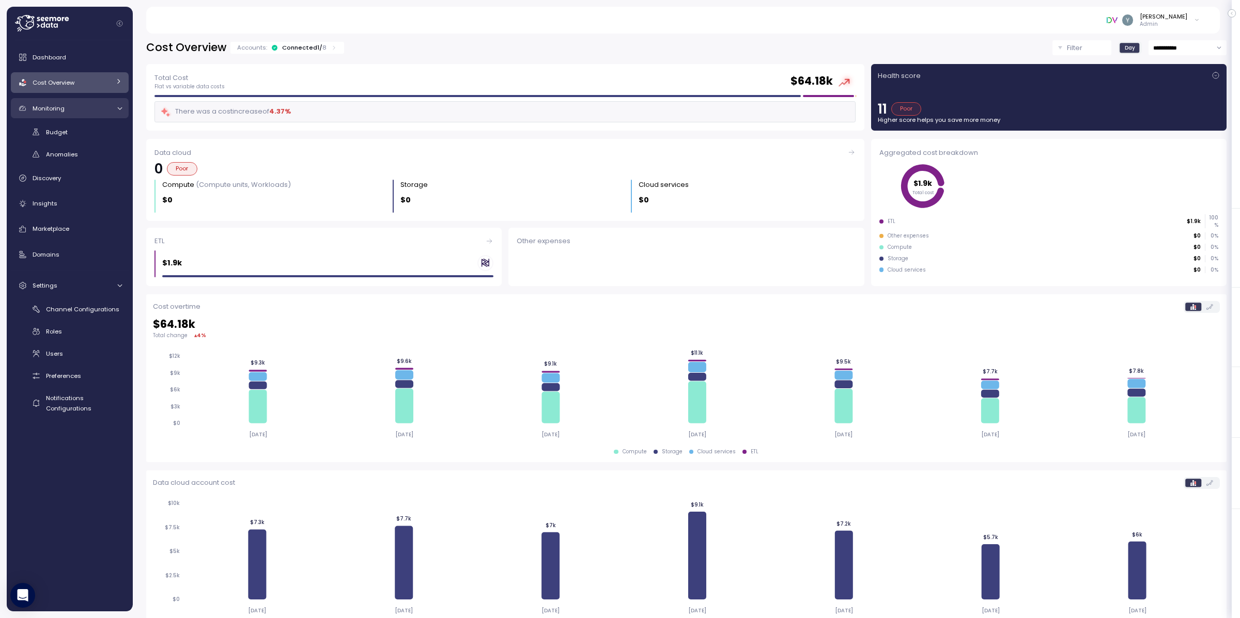
click at [123, 111] on icon at bounding box center [119, 108] width 7 height 7
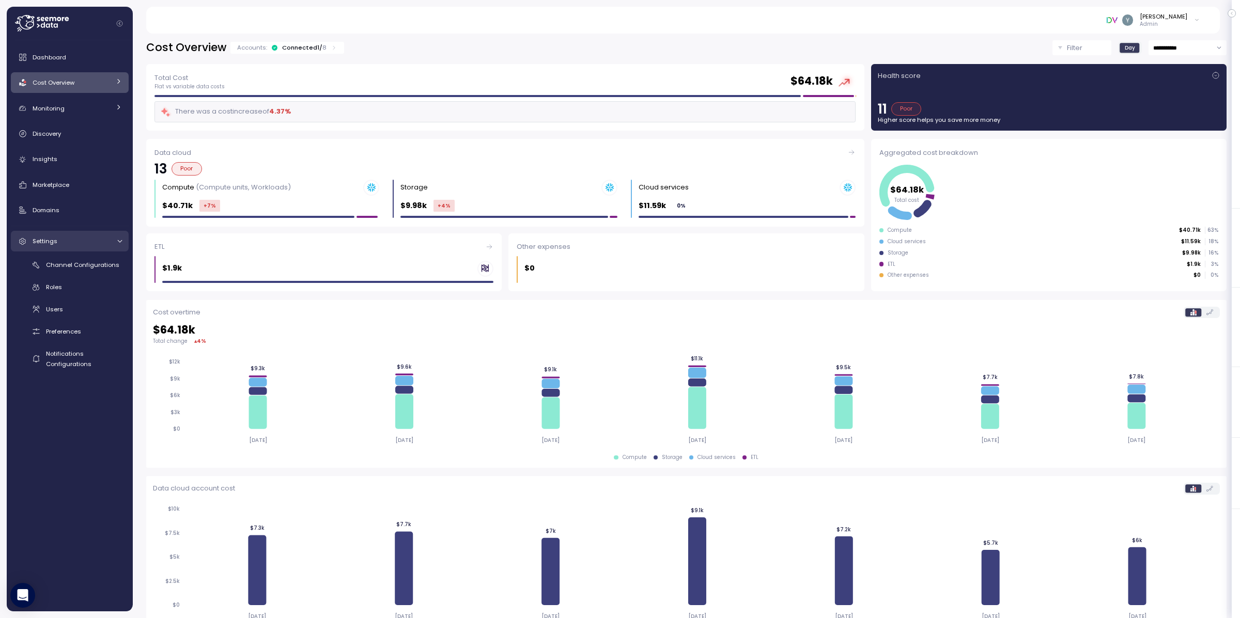
click at [120, 240] on icon at bounding box center [119, 241] width 7 height 7
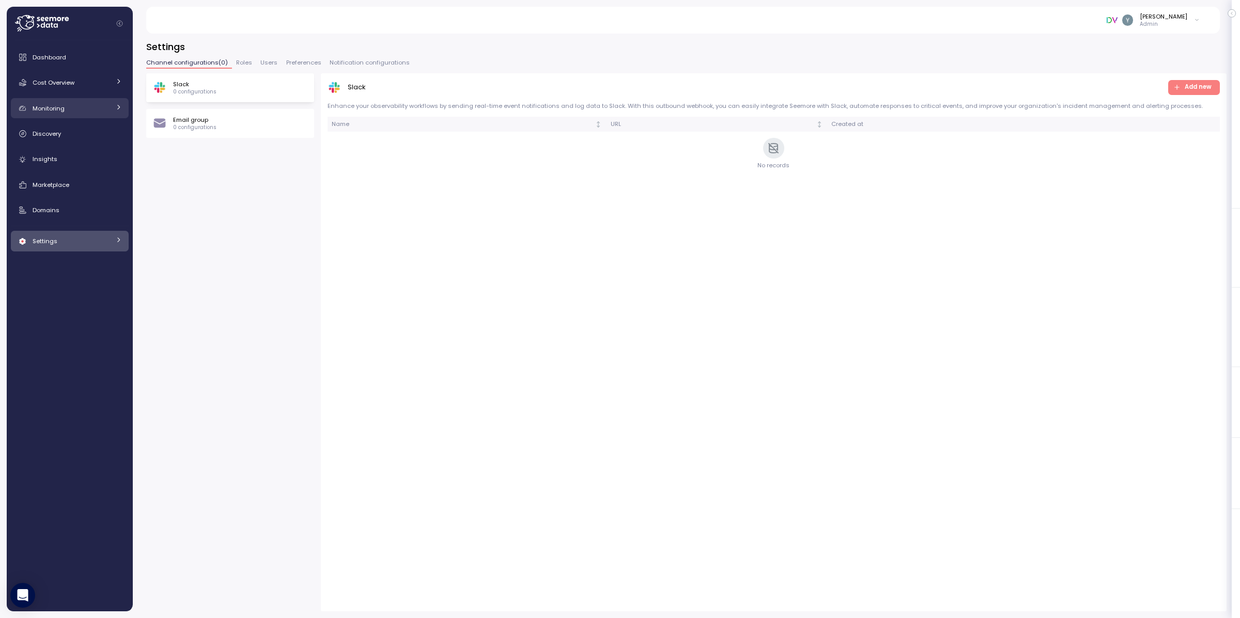
click at [104, 107] on div "Monitoring" at bounding box center [71, 108] width 77 height 10
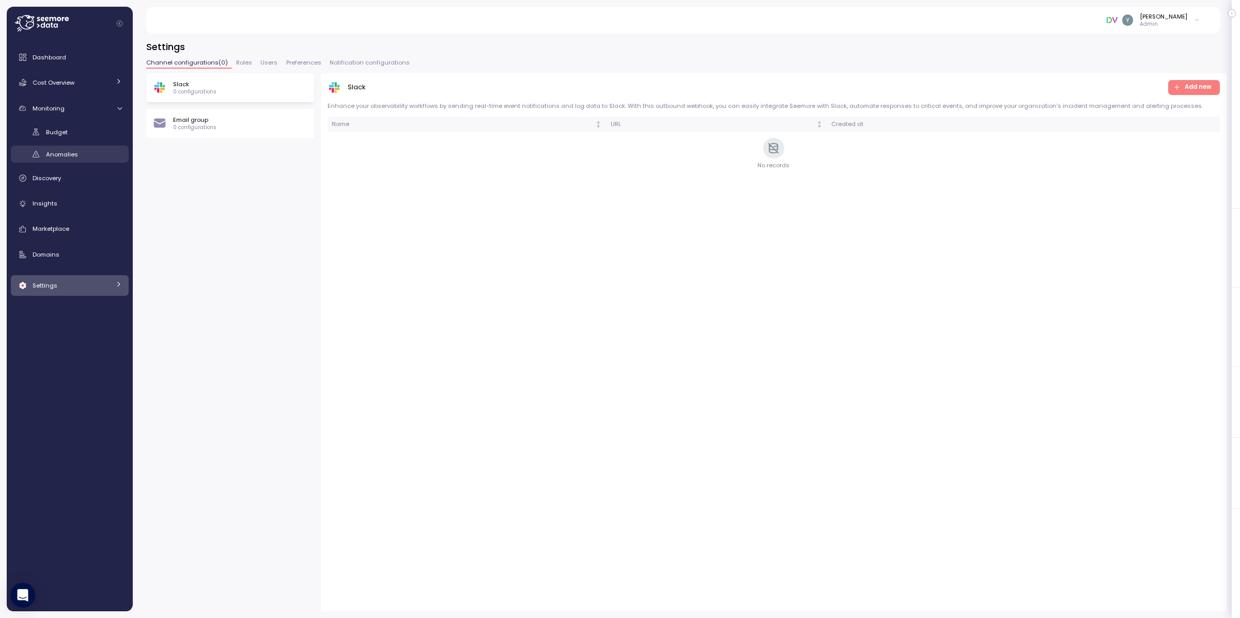
click at [71, 150] on span "Anomalies" at bounding box center [62, 154] width 32 height 8
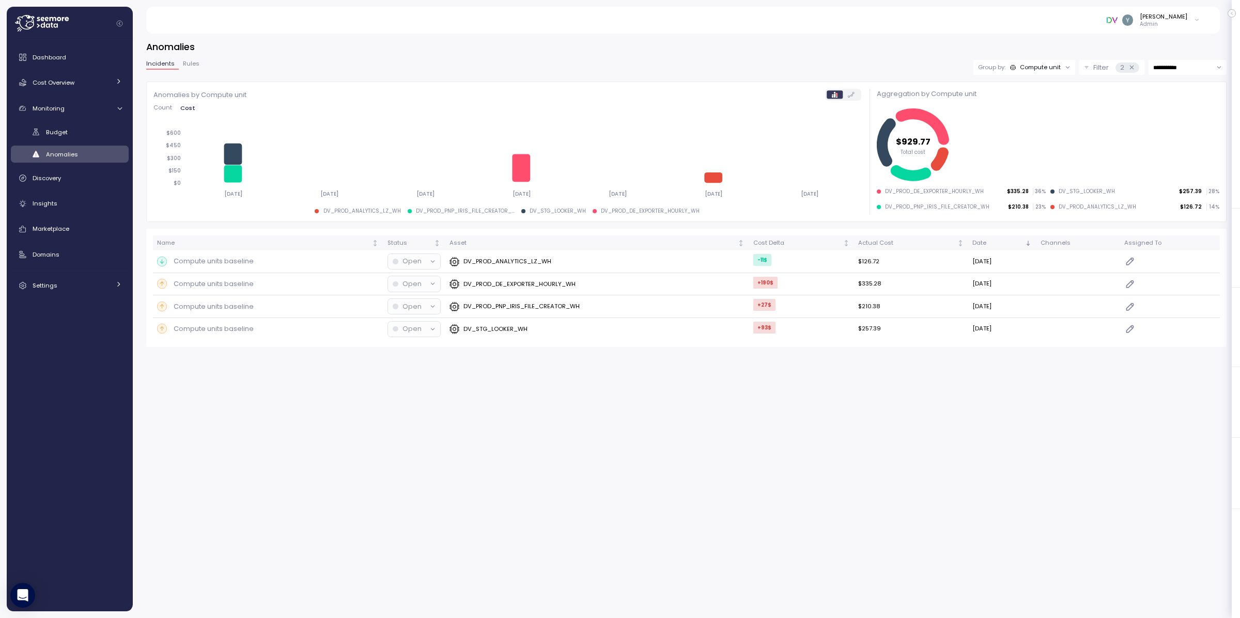
click at [191, 66] on span "Rules" at bounding box center [191, 64] width 17 height 6
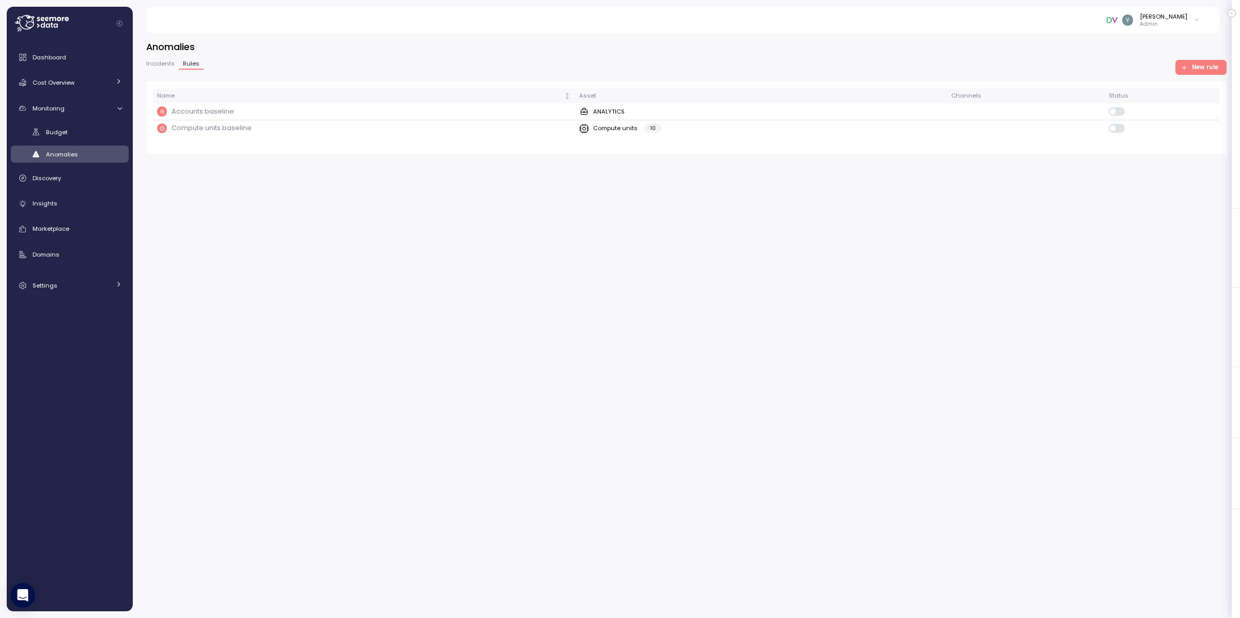
click at [1204, 61] on span "New rule" at bounding box center [1205, 67] width 26 height 14
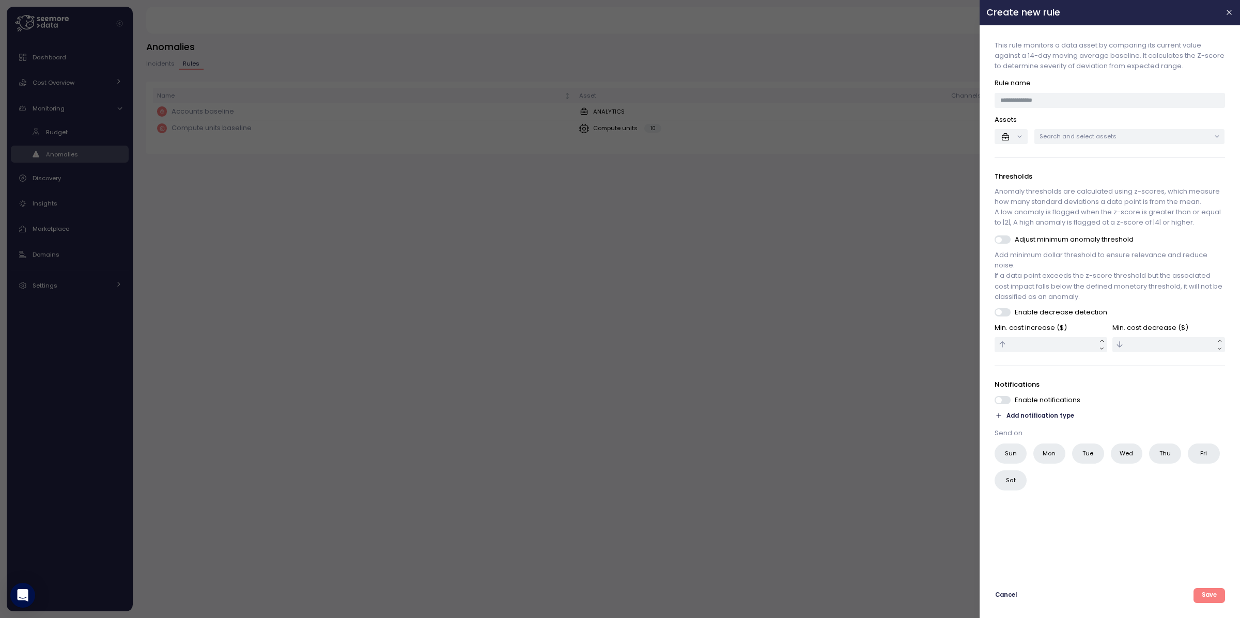
click at [1031, 416] on span "Add notification type" at bounding box center [1041, 416] width 68 height 10
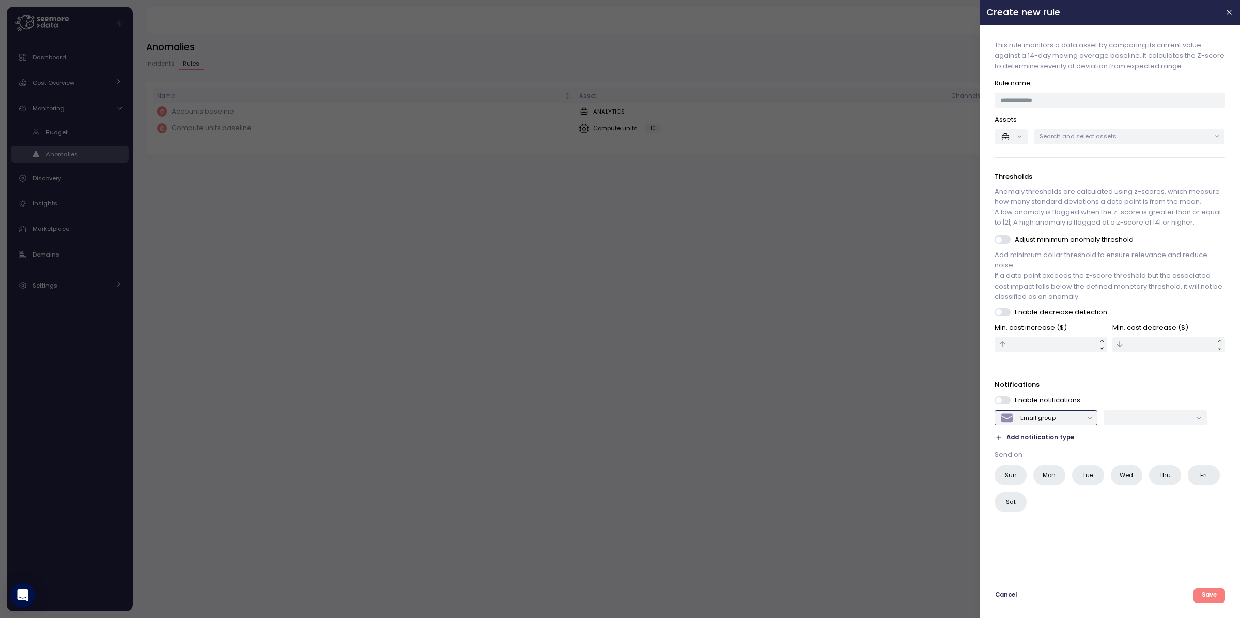
click at [1063, 422] on div "Email group" at bounding box center [1041, 418] width 82 height 14
click at [1114, 441] on div "Email group Add notification type" at bounding box center [1110, 427] width 230 height 33
click at [1068, 345] on input "text" at bounding box center [1051, 344] width 113 height 15
click at [360, 244] on div at bounding box center [620, 309] width 1240 height 618
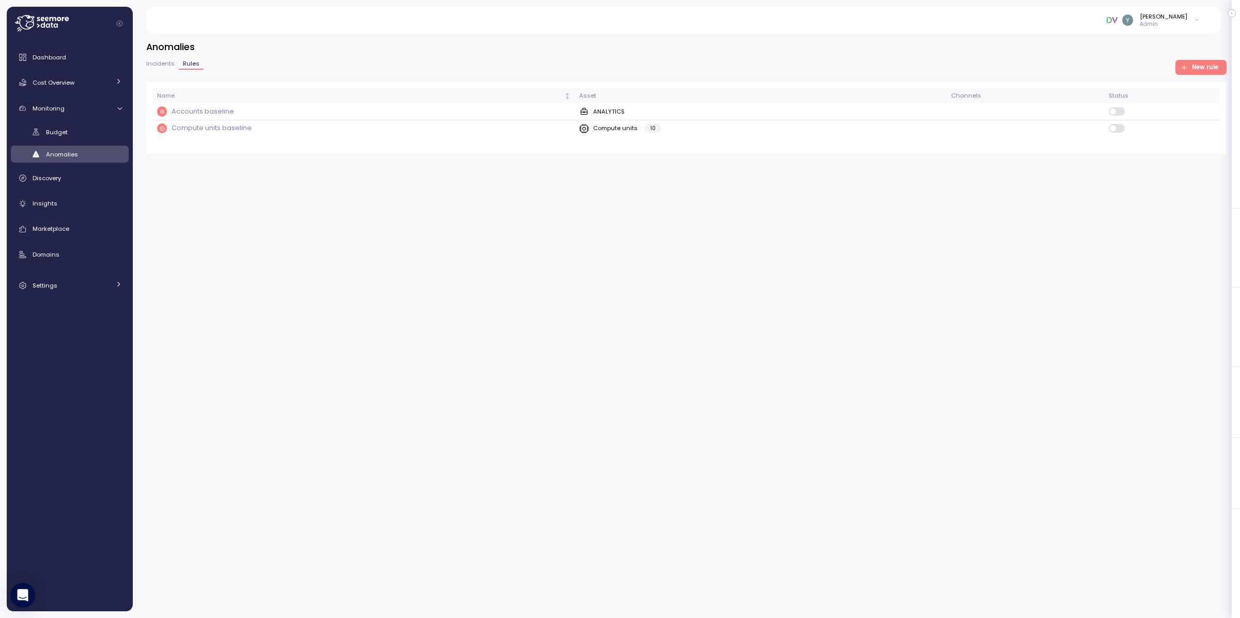
click at [160, 66] on span "Incidents" at bounding box center [160, 64] width 28 height 6
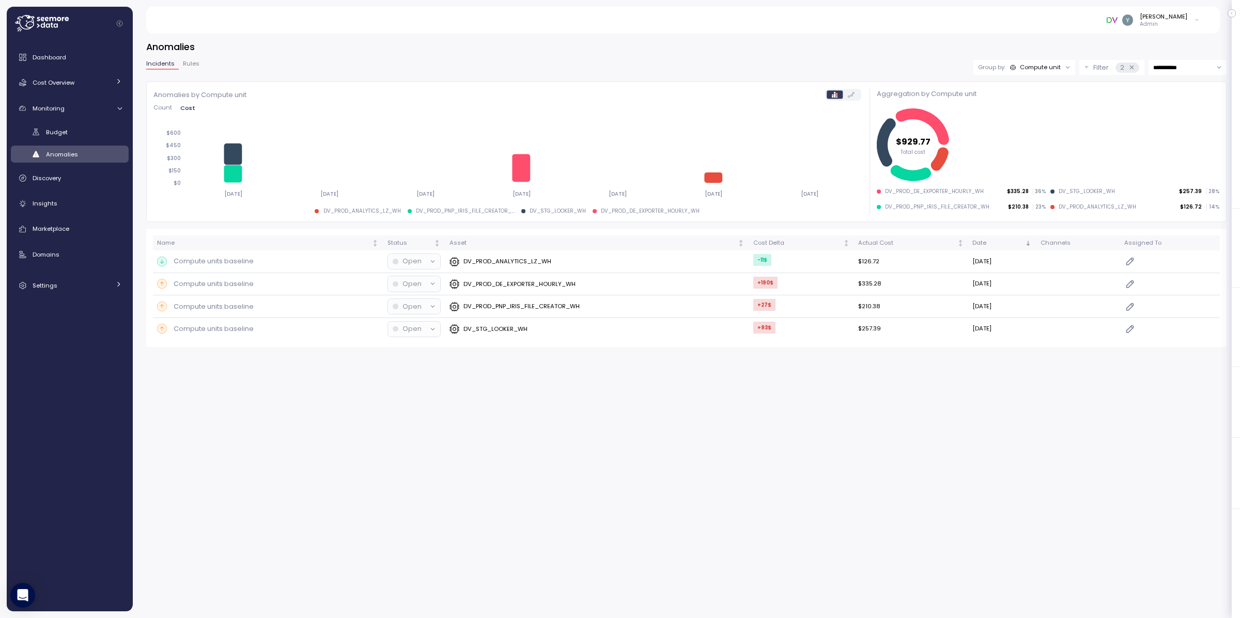
click at [1102, 67] on p "Filter" at bounding box center [1100, 68] width 15 height 10
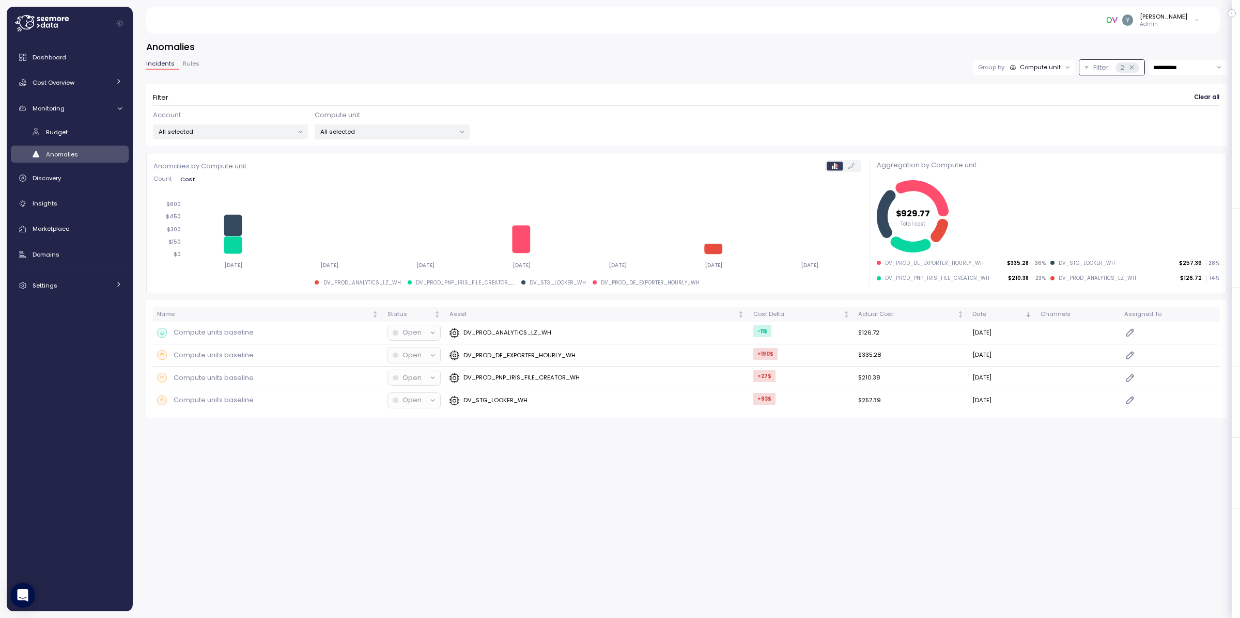
click at [1060, 65] on div at bounding box center [1067, 67] width 14 height 14
click at [1052, 69] on div "Compute unit" at bounding box center [1040, 67] width 41 height 8
click at [1043, 88] on div "Account" at bounding box center [1022, 90] width 62 height 12
